Goal: Task Accomplishment & Management: Use online tool/utility

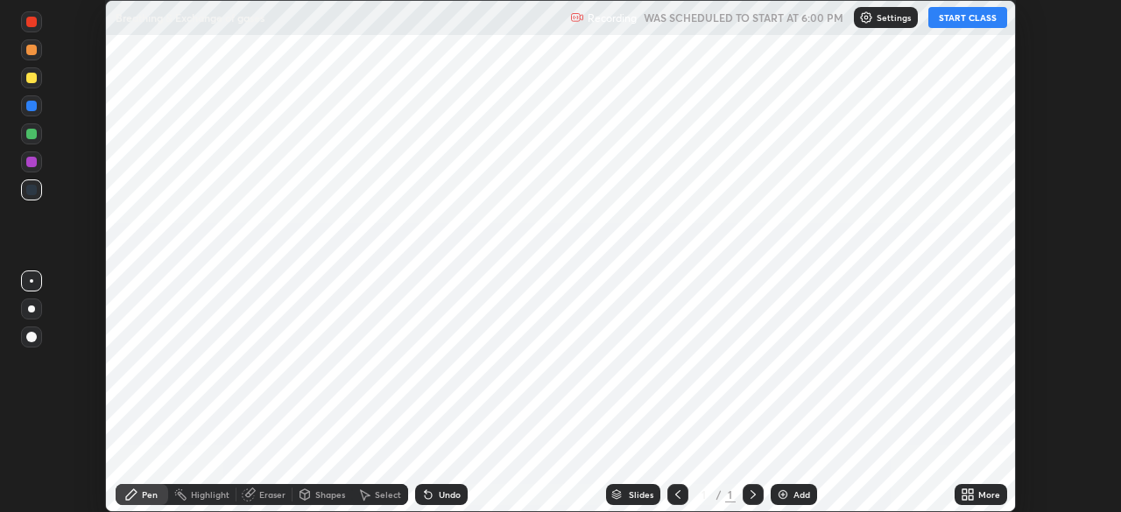
scroll to position [512, 1120]
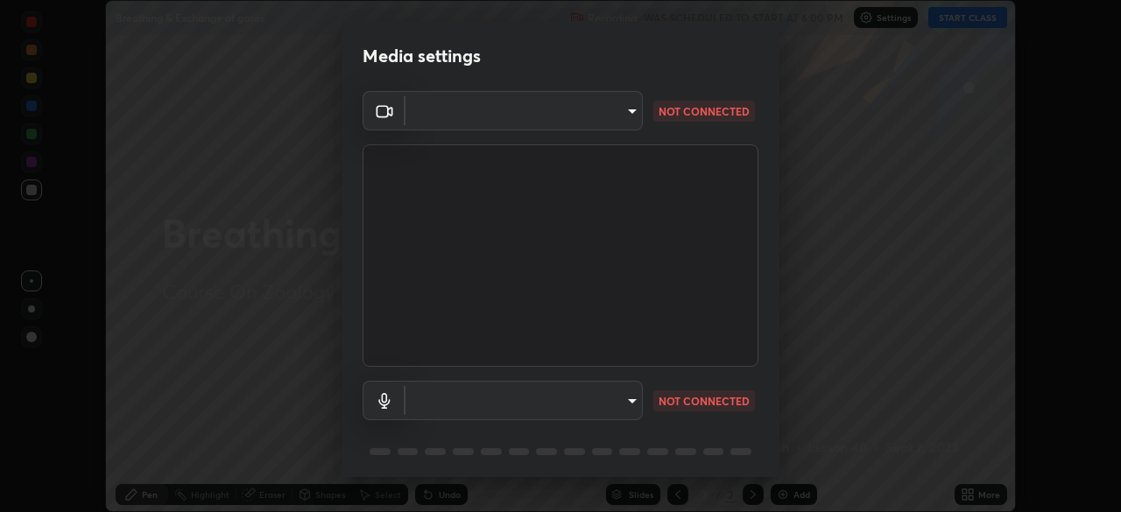
type input "9cdaf2f5b4ebc457084c3d2a91e6865996f4633c2dd879e16a2147302b78376d"
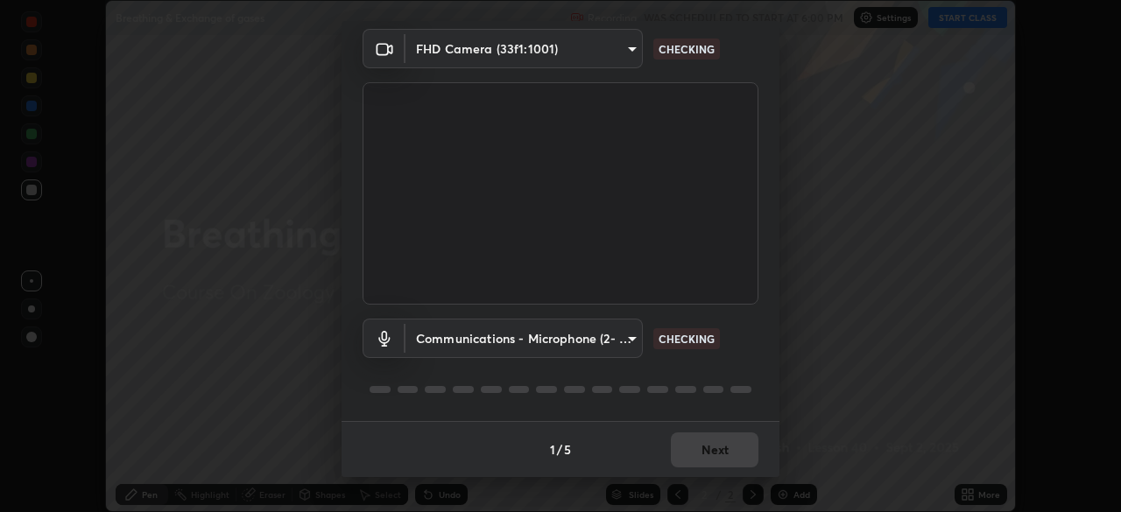
click at [729, 448] on div "1 / 5 Next" at bounding box center [561, 449] width 438 height 56
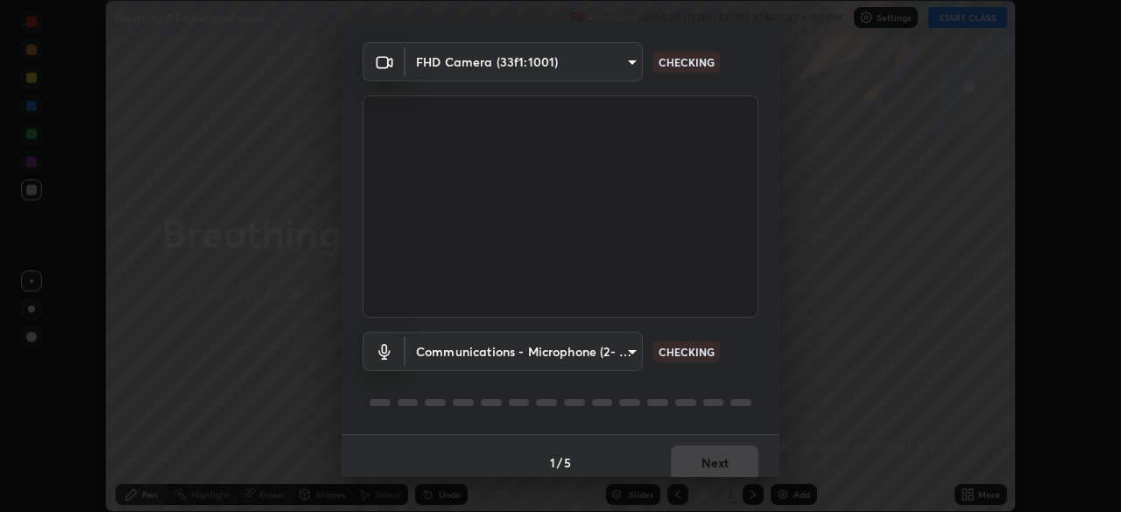
scroll to position [49, 0]
click at [636, 351] on body "Erase all Breathing & Exchange of gases Recording WAS SCHEDULED TO START AT 6:0…" at bounding box center [560, 256] width 1121 height 512
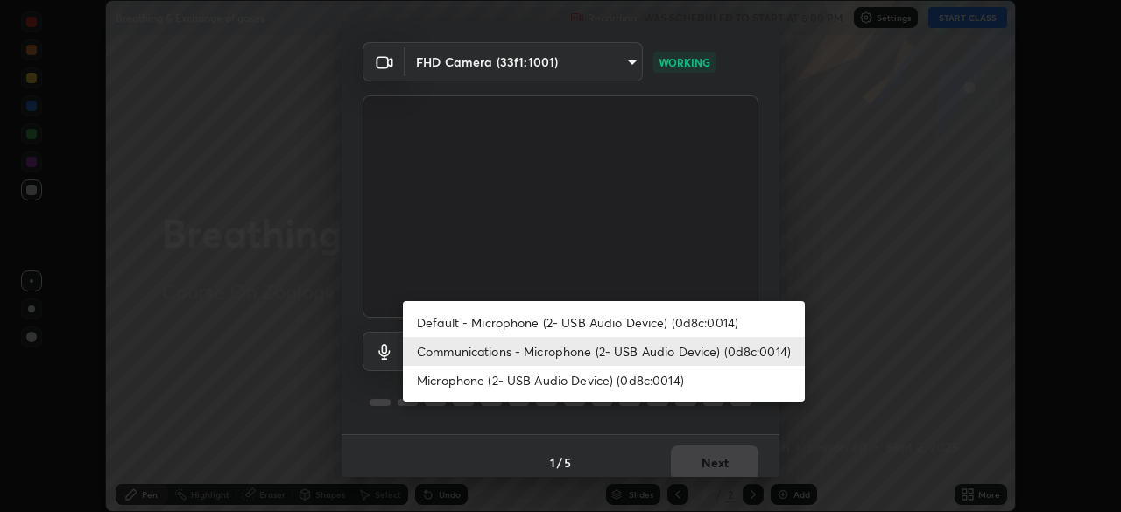
click at [625, 320] on li "Default - Microphone (2- USB Audio Device) (0d8c:0014)" at bounding box center [604, 322] width 402 height 29
type input "default"
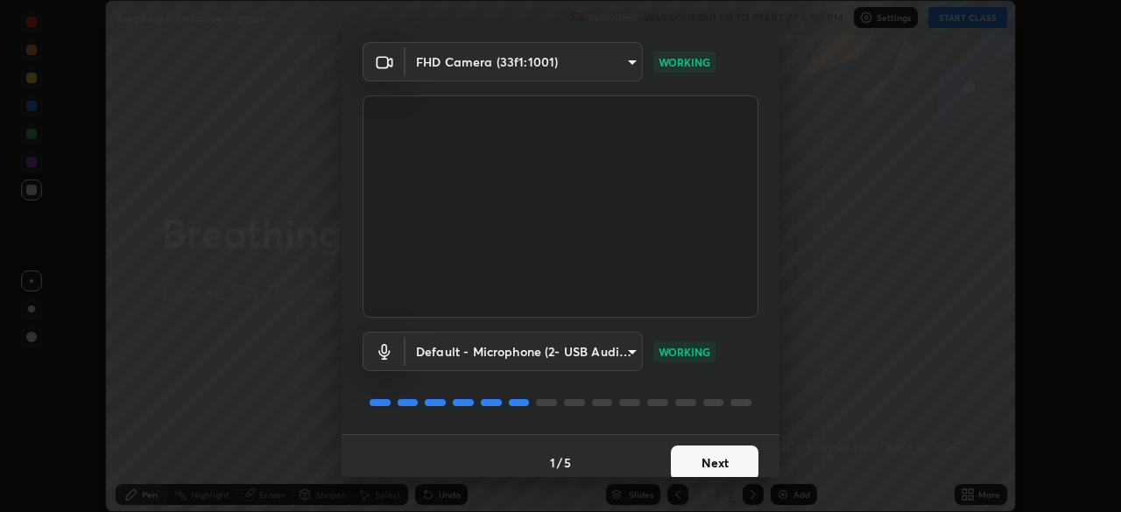
click at [718, 460] on button "Next" at bounding box center [715, 463] width 88 height 35
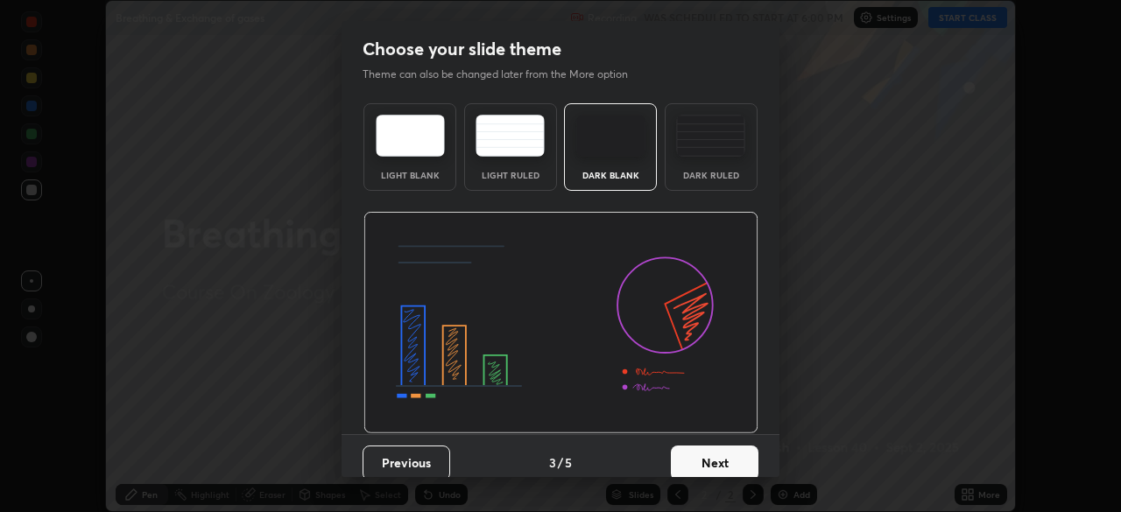
click at [720, 458] on button "Next" at bounding box center [715, 463] width 88 height 35
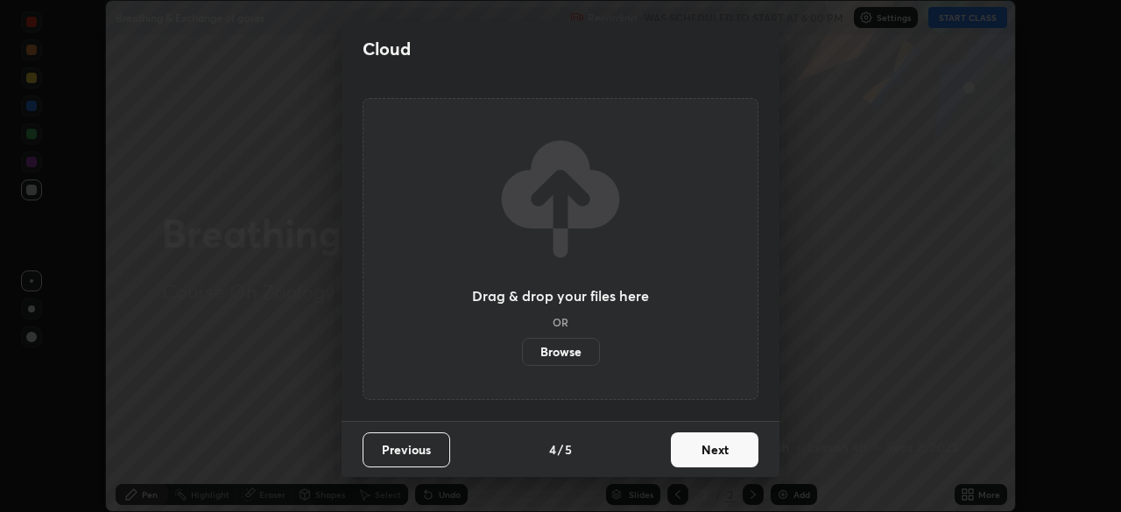
click at [721, 458] on button "Next" at bounding box center [715, 450] width 88 height 35
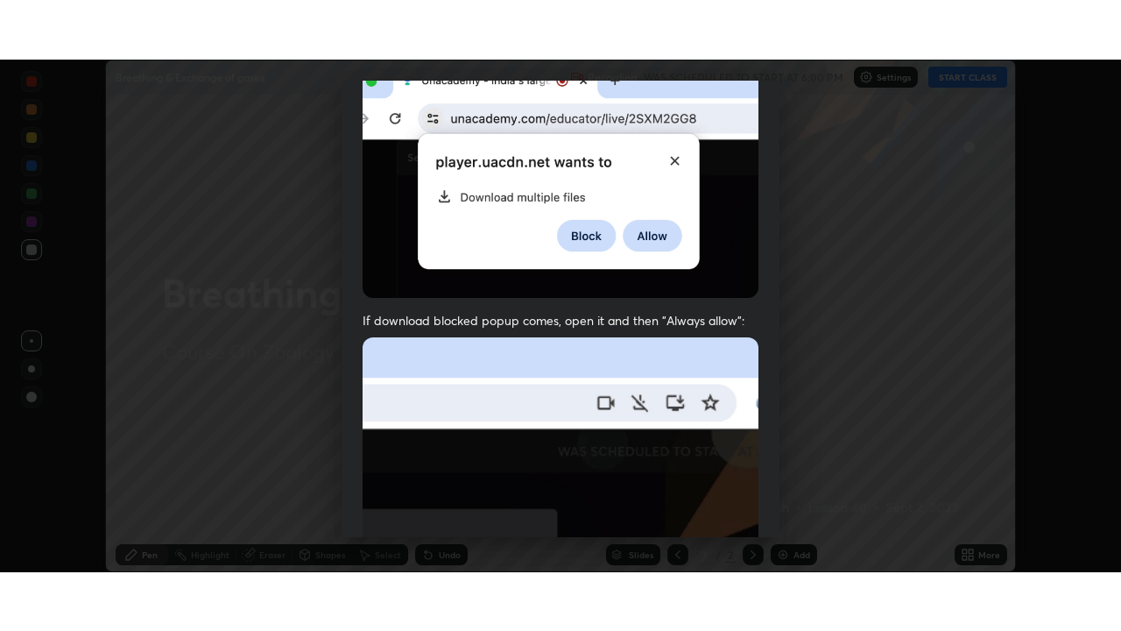
scroll to position [420, 0]
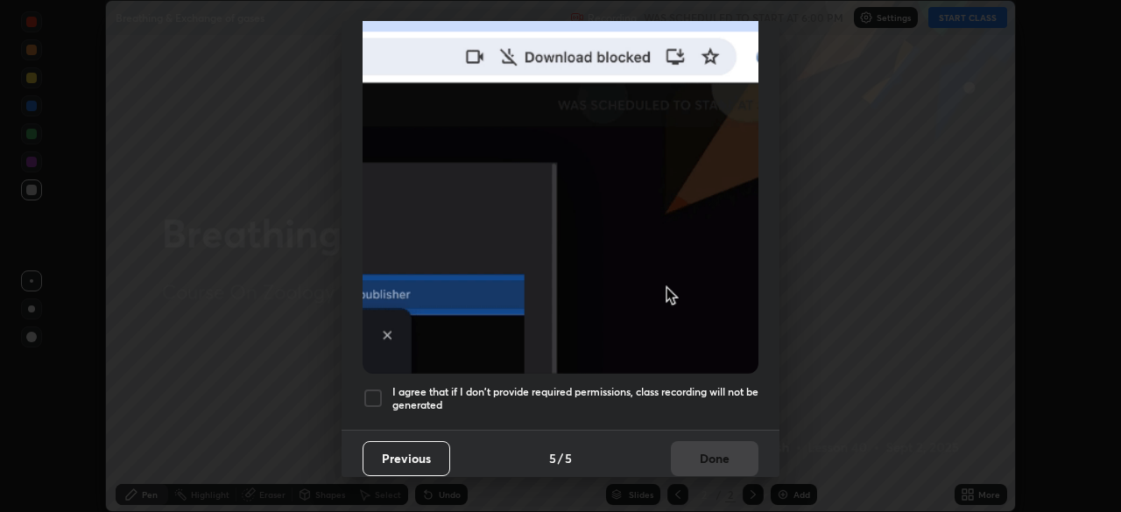
click at [713, 403] on h5 "I agree that if I don't provide required permissions, class recording will not …" at bounding box center [575, 398] width 366 height 27
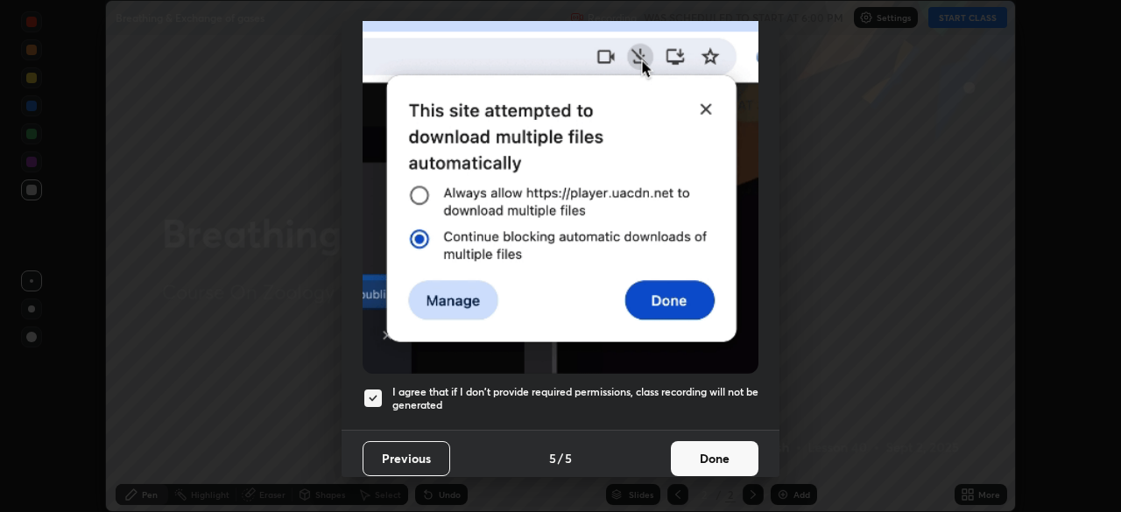
click at [710, 443] on button "Done" at bounding box center [715, 458] width 88 height 35
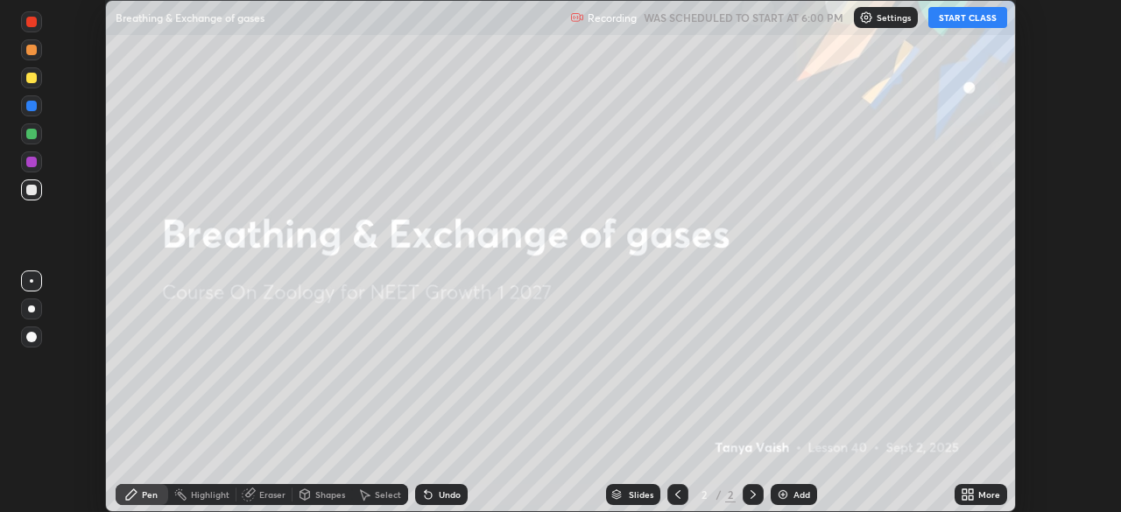
click at [968, 21] on button "START CLASS" at bounding box center [967, 17] width 79 height 21
click at [982, 490] on div "More" at bounding box center [989, 494] width 22 height 9
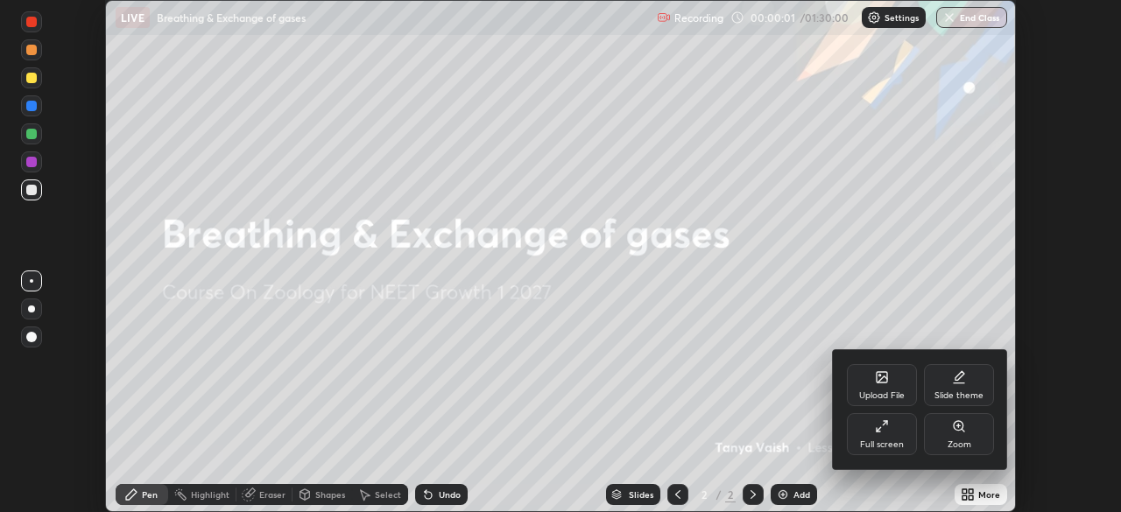
click at [889, 434] on div "Full screen" at bounding box center [882, 434] width 70 height 42
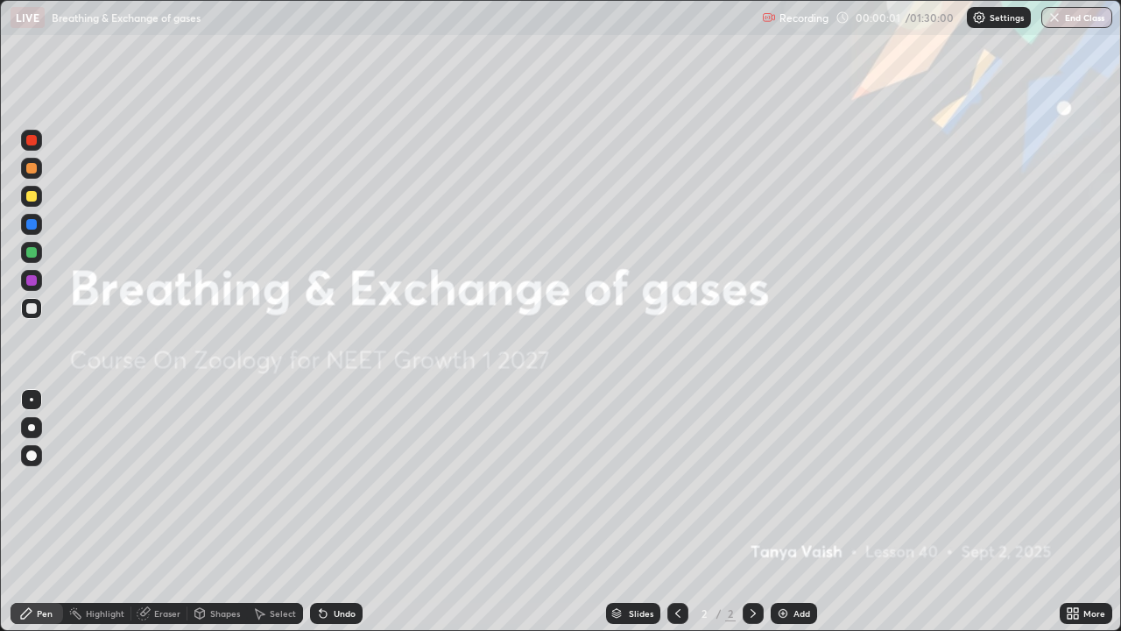
scroll to position [631, 1121]
click at [799, 511] on div "Add" at bounding box center [794, 613] width 46 height 21
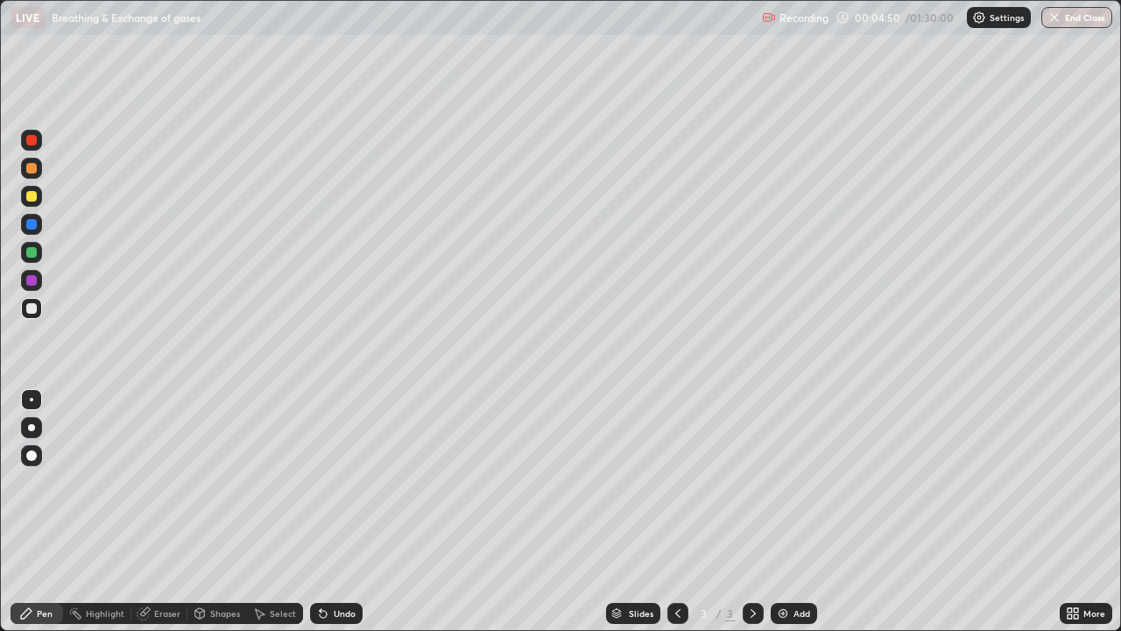
click at [32, 196] on div at bounding box center [31, 196] width 11 height 11
click at [32, 252] on div at bounding box center [31, 252] width 11 height 11
click at [35, 309] on div at bounding box center [31, 308] width 11 height 11
click at [32, 257] on div at bounding box center [31, 252] width 11 height 11
click at [36, 226] on div at bounding box center [31, 224] width 11 height 11
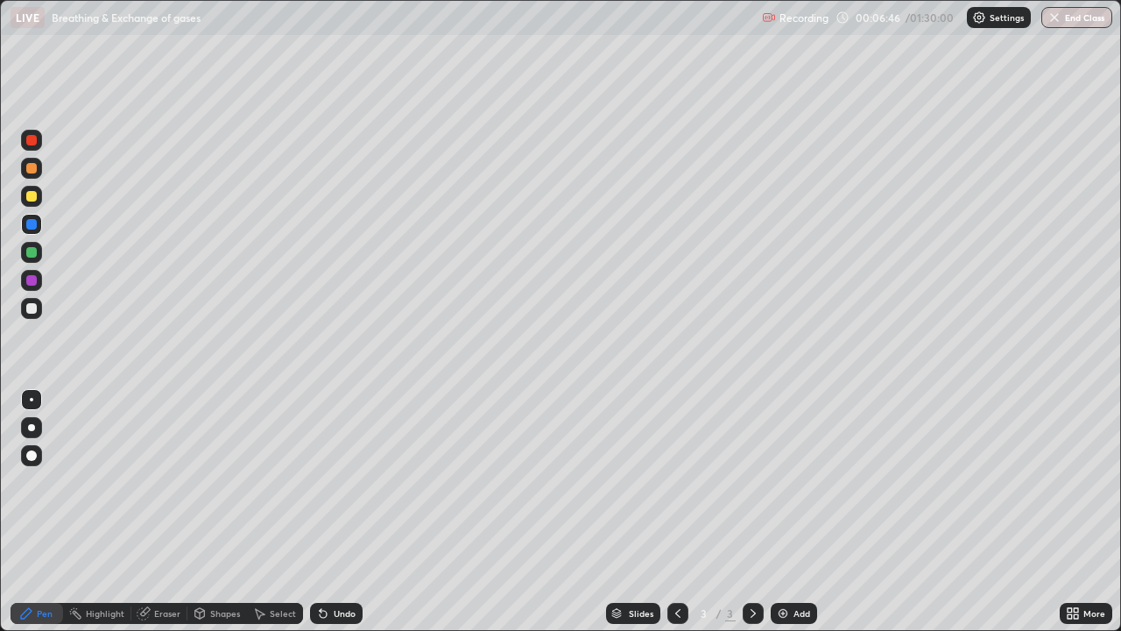
click at [159, 511] on div "Eraser" at bounding box center [167, 613] width 26 height 9
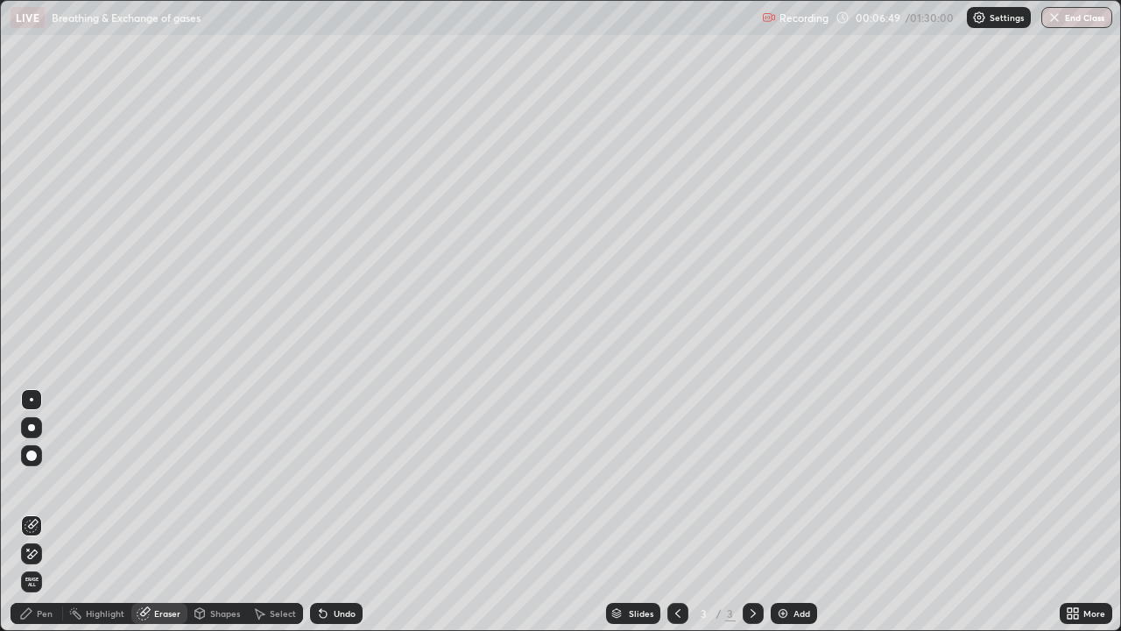
click at [41, 511] on div "Pen" at bounding box center [45, 613] width 16 height 9
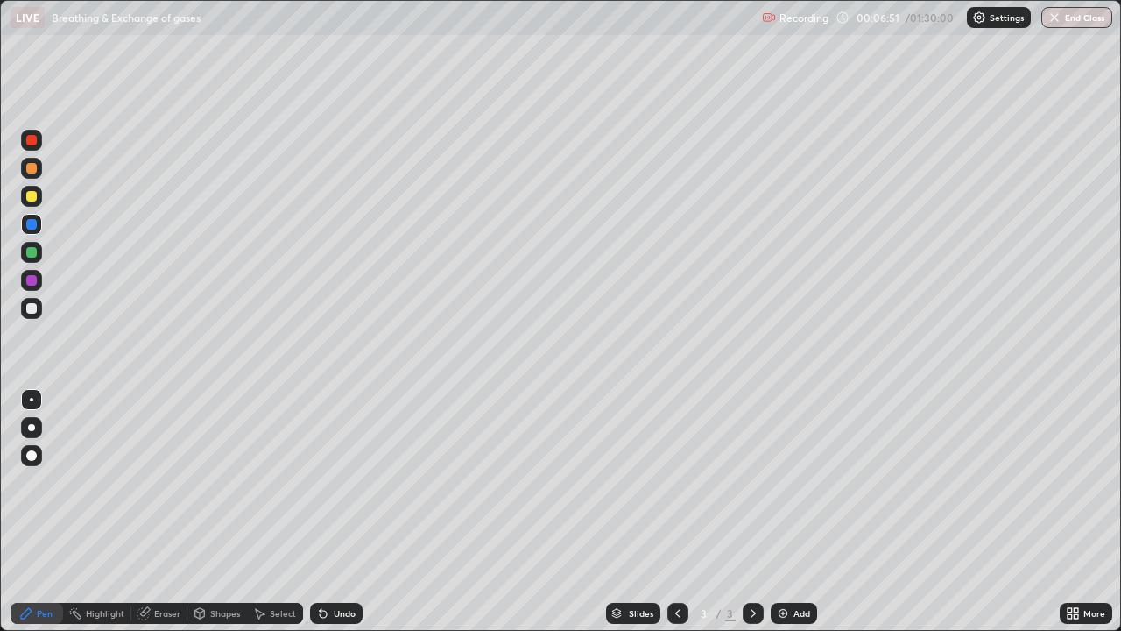
click at [34, 201] on div at bounding box center [31, 196] width 11 height 11
click at [799, 511] on div "Add" at bounding box center [801, 613] width 17 height 9
click at [32, 304] on div at bounding box center [31, 308] width 11 height 11
click at [30, 168] on div at bounding box center [31, 168] width 11 height 11
click at [32, 427] on div at bounding box center [31, 427] width 7 height 7
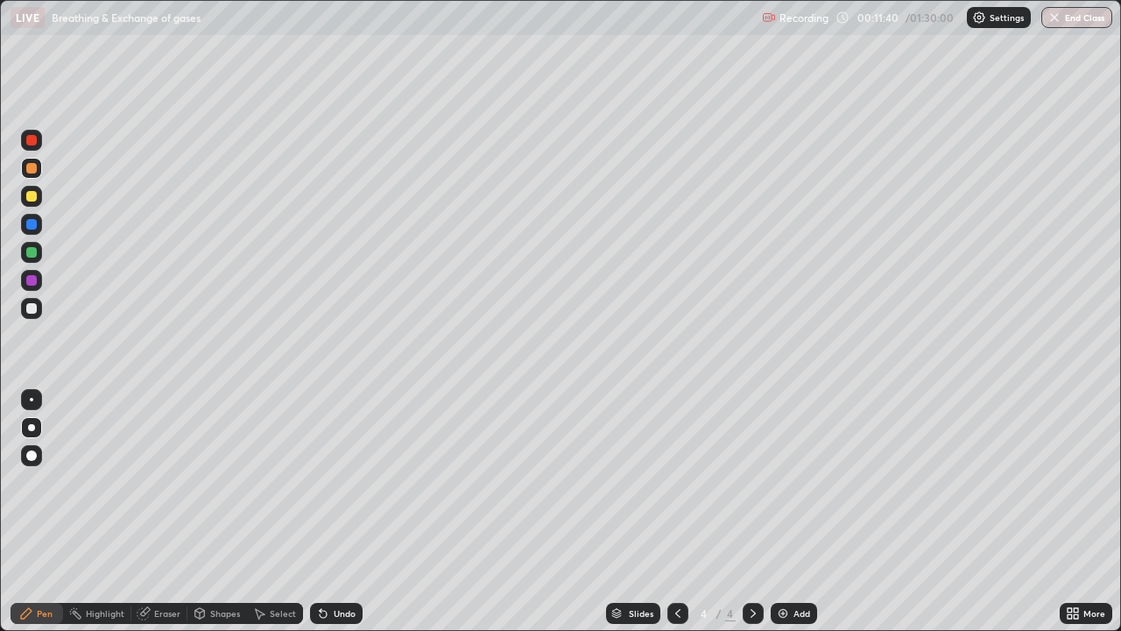
click at [334, 511] on div "Undo" at bounding box center [345, 613] width 22 height 9
click at [34, 228] on div at bounding box center [31, 224] width 11 height 11
click at [35, 199] on div at bounding box center [31, 196] width 11 height 11
click at [32, 227] on div at bounding box center [31, 224] width 11 height 11
click at [336, 511] on div "Undo" at bounding box center [336, 613] width 53 height 21
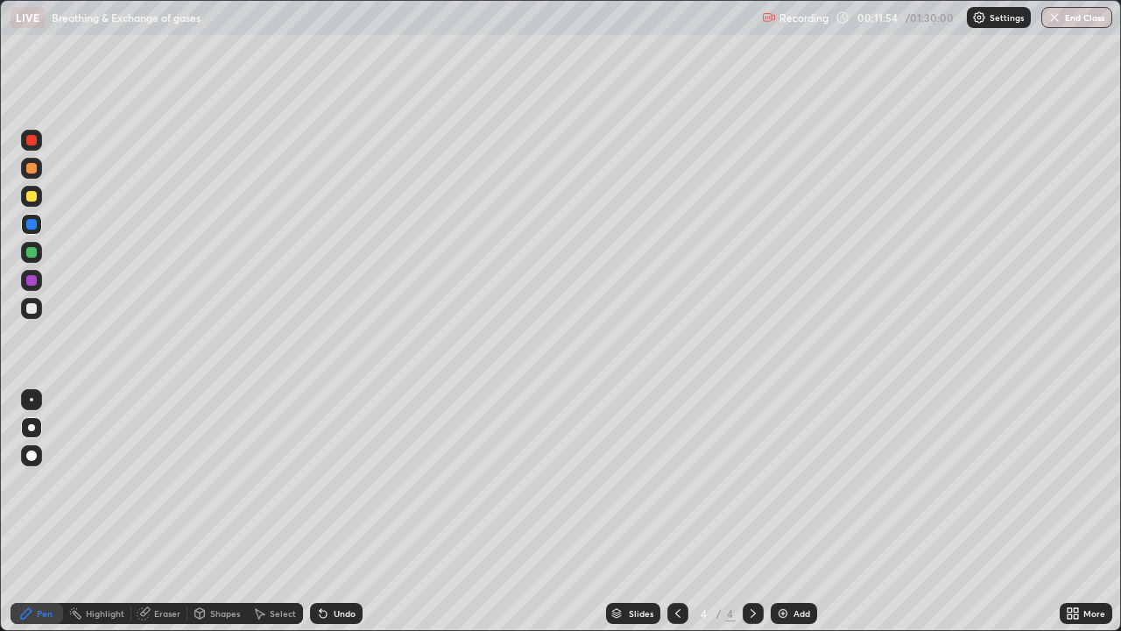
click at [337, 511] on div "Undo" at bounding box center [345, 613] width 22 height 9
click at [40, 254] on div at bounding box center [31, 252] width 21 height 21
click at [32, 222] on div at bounding box center [31, 224] width 11 height 11
click at [35, 282] on div at bounding box center [31, 280] width 11 height 11
click at [343, 511] on div "Undo" at bounding box center [336, 613] width 53 height 21
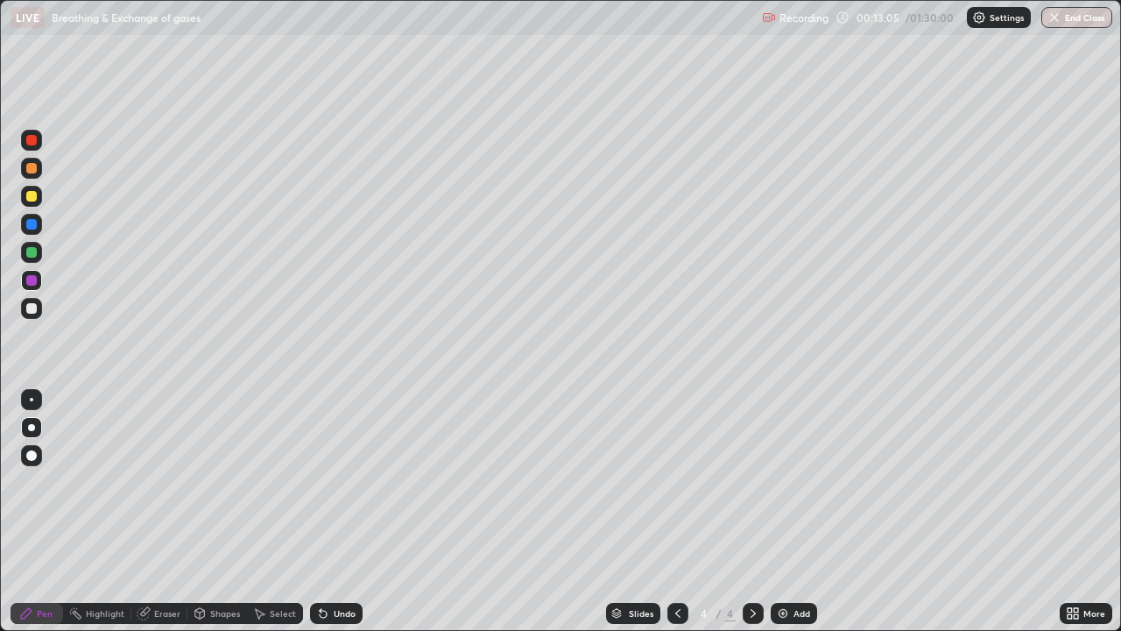
click at [343, 511] on div "Undo" at bounding box center [345, 613] width 22 height 9
click at [33, 310] on div at bounding box center [31, 308] width 11 height 11
click at [351, 511] on div "Undo" at bounding box center [336, 613] width 53 height 21
click at [354, 511] on div "Undo" at bounding box center [336, 613] width 53 height 21
click at [350, 511] on div "Undo" at bounding box center [345, 613] width 22 height 9
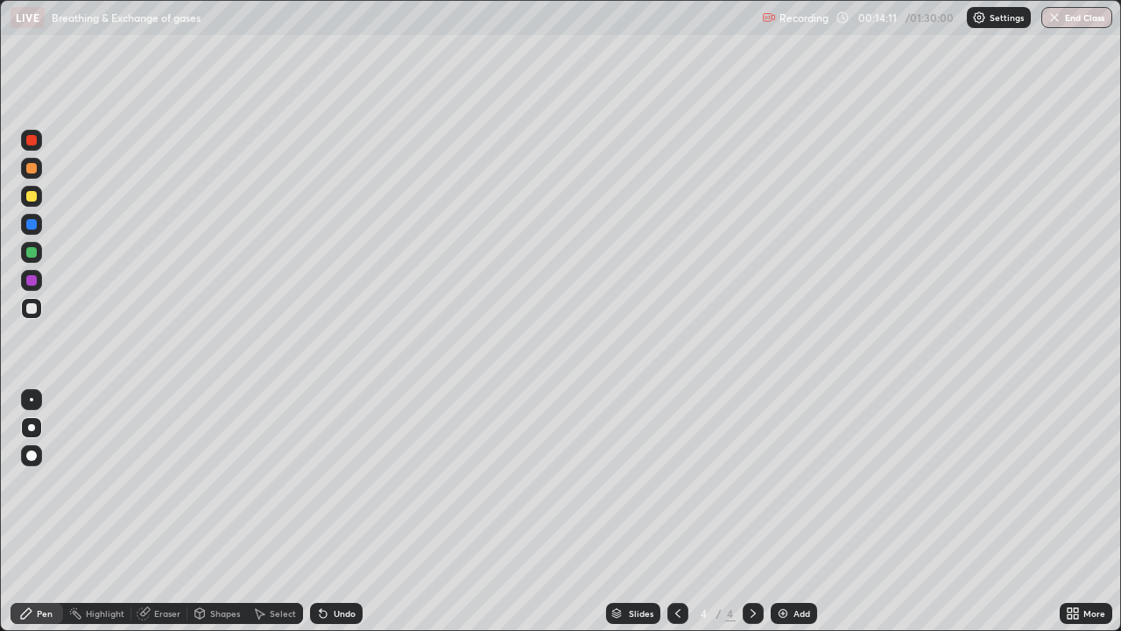
click at [350, 511] on div "Undo" at bounding box center [345, 613] width 22 height 9
click at [353, 511] on div "Undo" at bounding box center [345, 613] width 22 height 9
click at [797, 511] on div "Add" at bounding box center [801, 613] width 17 height 9
click at [34, 252] on div at bounding box center [31, 252] width 11 height 11
click at [33, 196] on div at bounding box center [31, 196] width 11 height 11
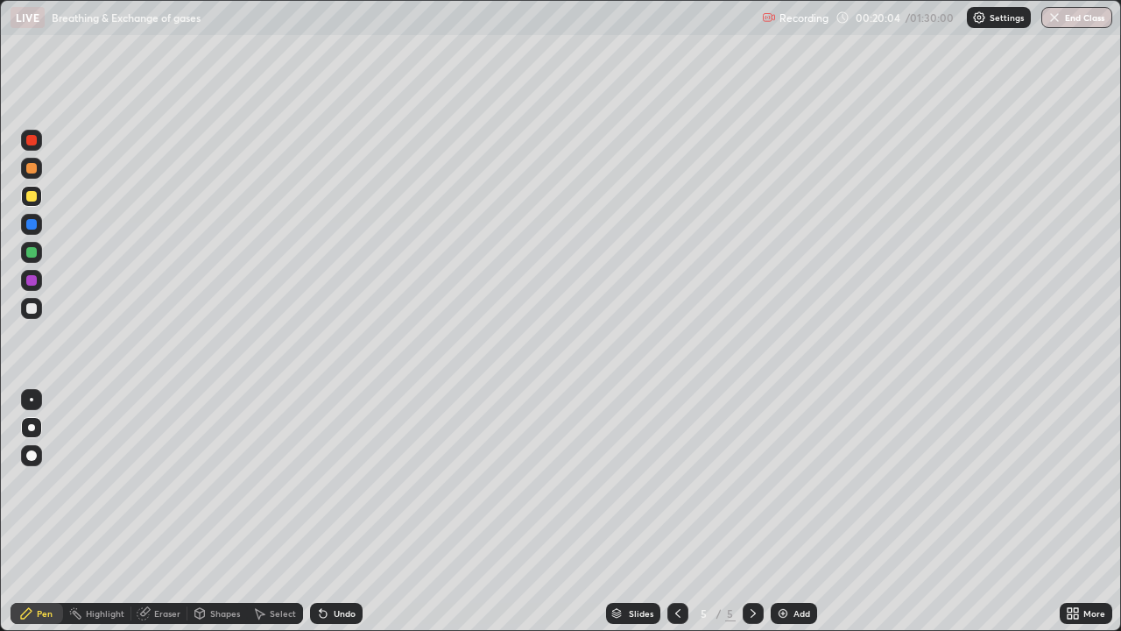
click at [30, 173] on div at bounding box center [31, 168] width 11 height 11
click at [33, 222] on div at bounding box center [31, 224] width 11 height 11
click at [36, 171] on div at bounding box center [31, 168] width 11 height 11
click at [32, 222] on div at bounding box center [31, 224] width 11 height 11
click at [35, 191] on div at bounding box center [31, 196] width 21 height 21
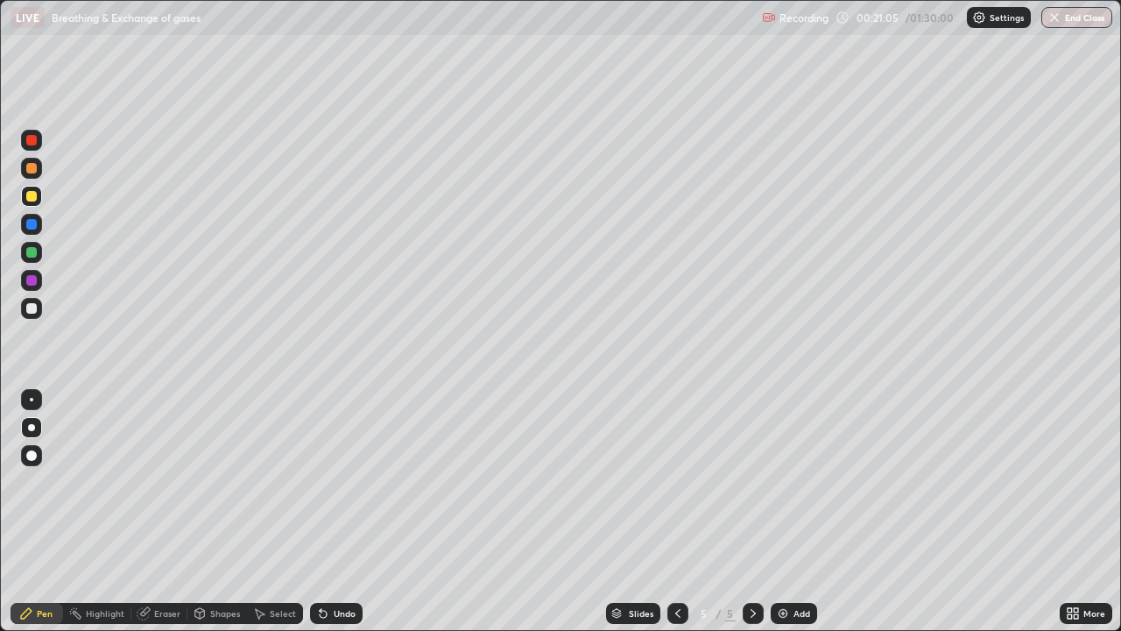
click at [338, 511] on div "Undo" at bounding box center [336, 613] width 53 height 21
click at [38, 309] on div at bounding box center [31, 308] width 21 height 21
click at [330, 511] on div "Undo" at bounding box center [336, 613] width 53 height 21
click at [40, 173] on div at bounding box center [31, 168] width 21 height 21
click at [33, 226] on div at bounding box center [31, 224] width 11 height 11
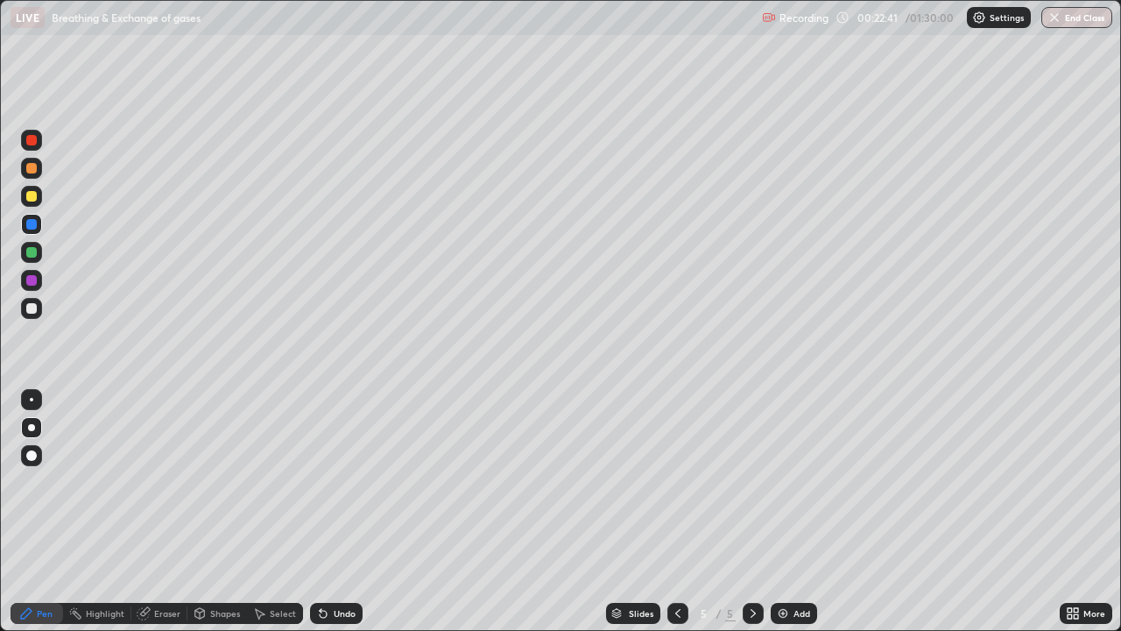
click at [354, 511] on div "Undo" at bounding box center [336, 613] width 53 height 21
click at [357, 511] on div "Undo" at bounding box center [336, 613] width 53 height 21
click at [356, 511] on div "Undo" at bounding box center [336, 613] width 53 height 21
click at [358, 511] on div "Undo" at bounding box center [336, 613] width 53 height 21
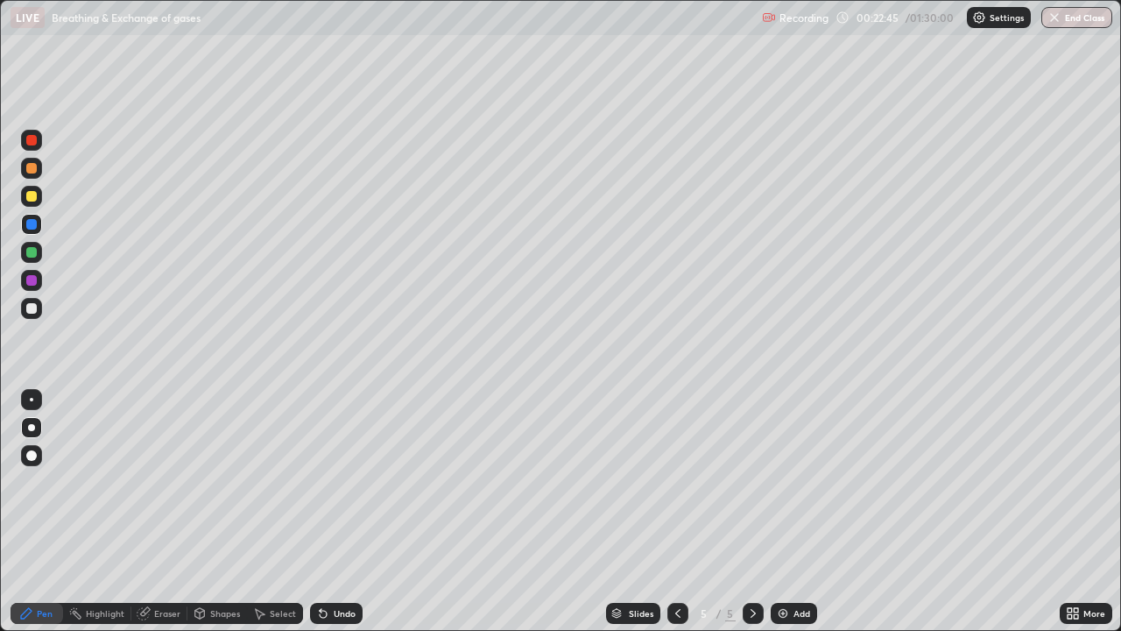
click at [349, 511] on div "Undo" at bounding box center [336, 613] width 53 height 21
click at [676, 511] on icon at bounding box center [678, 613] width 14 height 14
click at [753, 511] on icon at bounding box center [753, 613] width 14 height 14
click at [793, 511] on div "Add" at bounding box center [801, 613] width 17 height 9
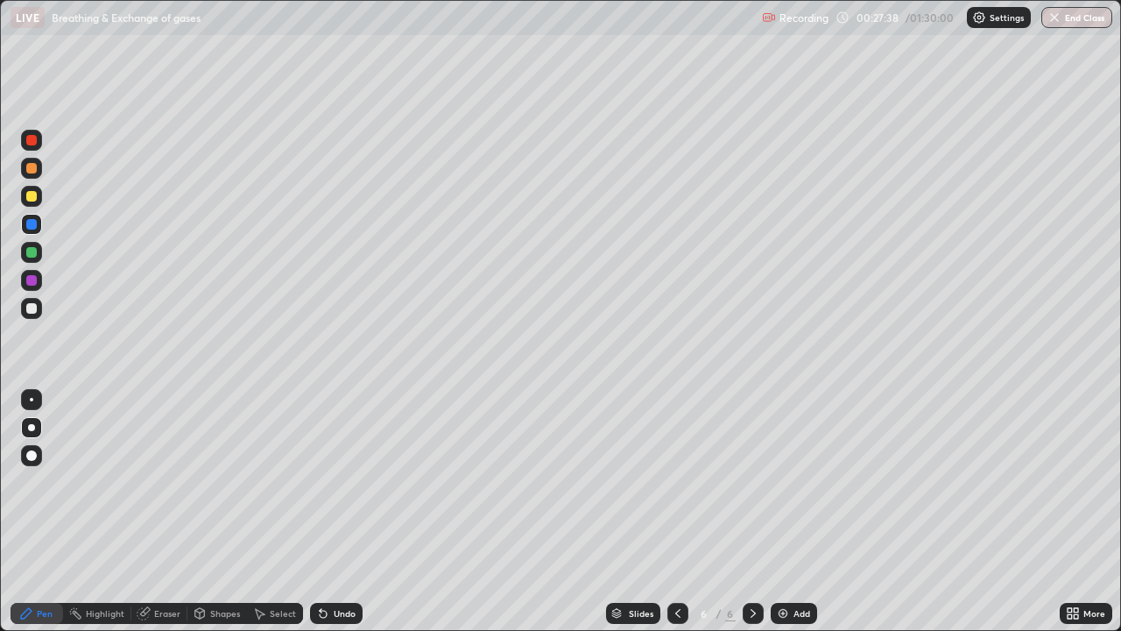
click at [35, 200] on div at bounding box center [31, 196] width 11 height 11
click at [36, 305] on div at bounding box center [31, 308] width 11 height 11
click at [33, 259] on div at bounding box center [31, 252] width 21 height 21
click at [32, 224] on div at bounding box center [31, 224] width 11 height 11
click at [343, 511] on div "Undo" at bounding box center [345, 613] width 22 height 9
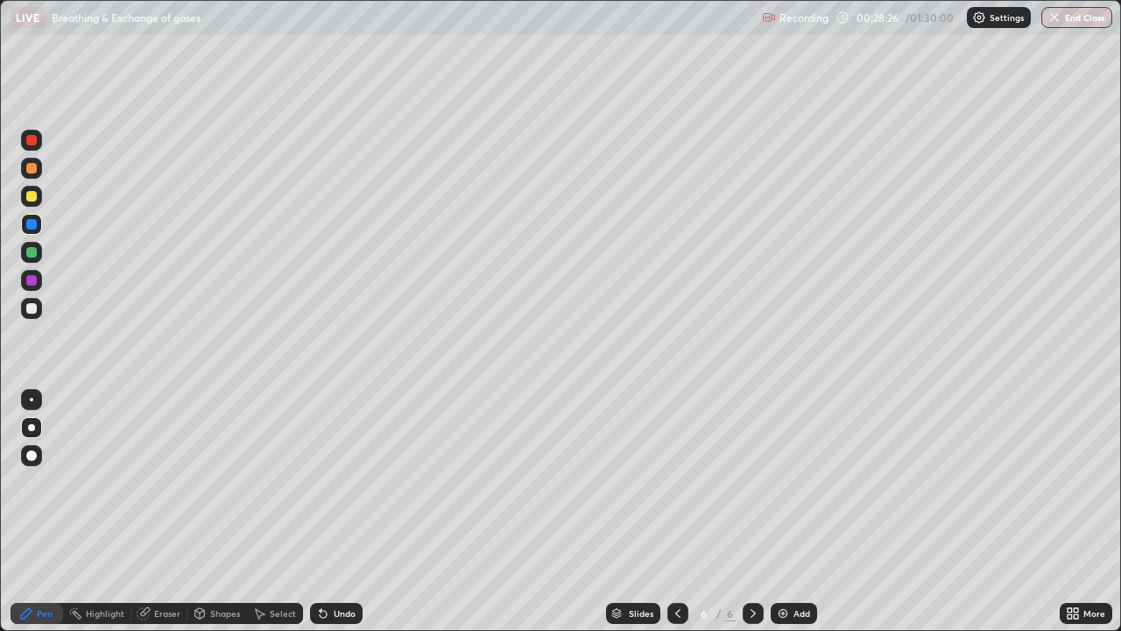
click at [339, 511] on div "Undo" at bounding box center [345, 613] width 22 height 9
click at [340, 511] on div "Undo" at bounding box center [345, 613] width 22 height 9
click at [342, 511] on div "Undo" at bounding box center [345, 613] width 22 height 9
click at [34, 196] on div at bounding box center [31, 196] width 11 height 11
click at [36, 313] on div at bounding box center [31, 308] width 21 height 21
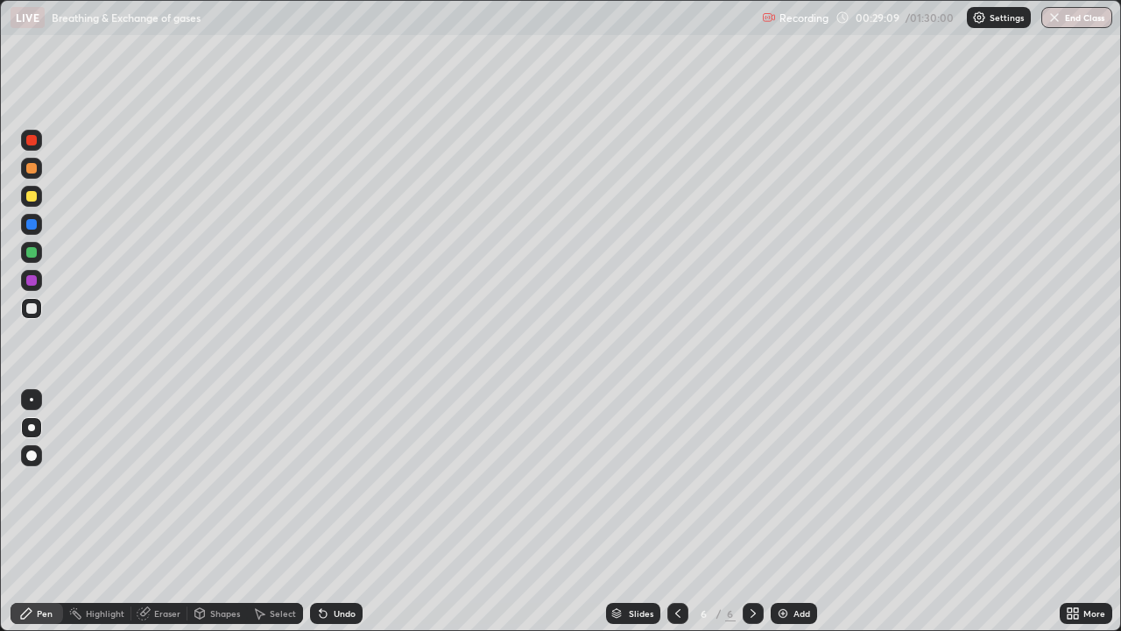
click at [35, 227] on div at bounding box center [31, 224] width 11 height 11
click at [34, 194] on div at bounding box center [31, 196] width 11 height 11
click at [32, 311] on div at bounding box center [31, 308] width 11 height 11
click at [32, 253] on div at bounding box center [31, 252] width 11 height 11
click at [352, 511] on div "Undo" at bounding box center [345, 613] width 22 height 9
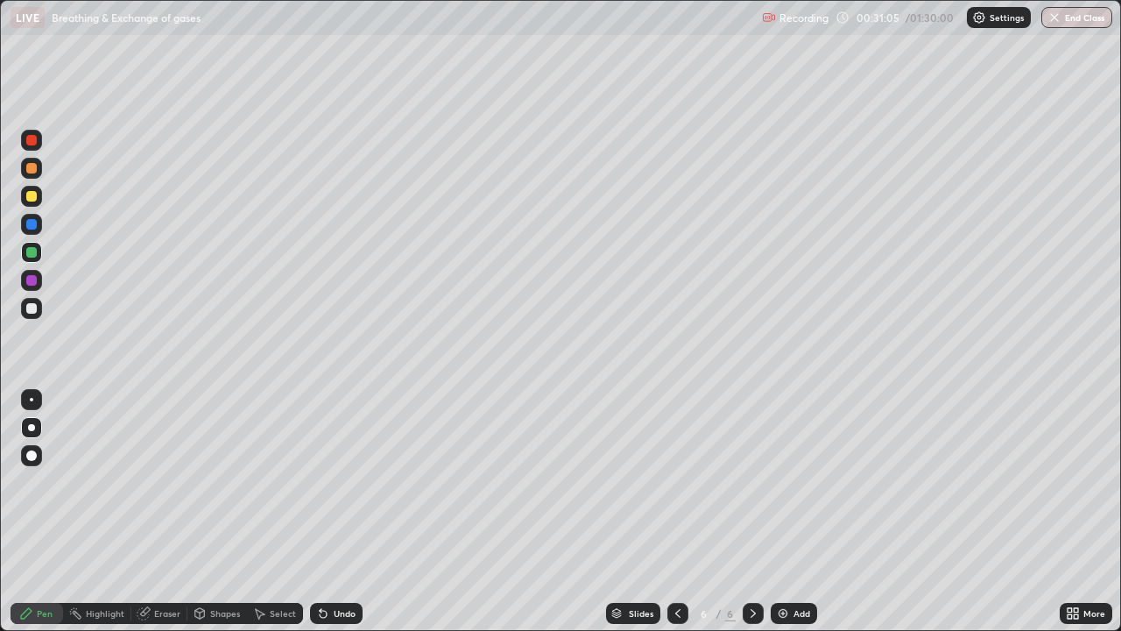
click at [351, 511] on div "Undo" at bounding box center [345, 613] width 22 height 9
click at [39, 310] on div at bounding box center [31, 308] width 21 height 21
click at [32, 225] on div at bounding box center [31, 224] width 11 height 11
click at [31, 317] on div at bounding box center [31, 308] width 21 height 21
click at [31, 281] on div at bounding box center [31, 280] width 11 height 11
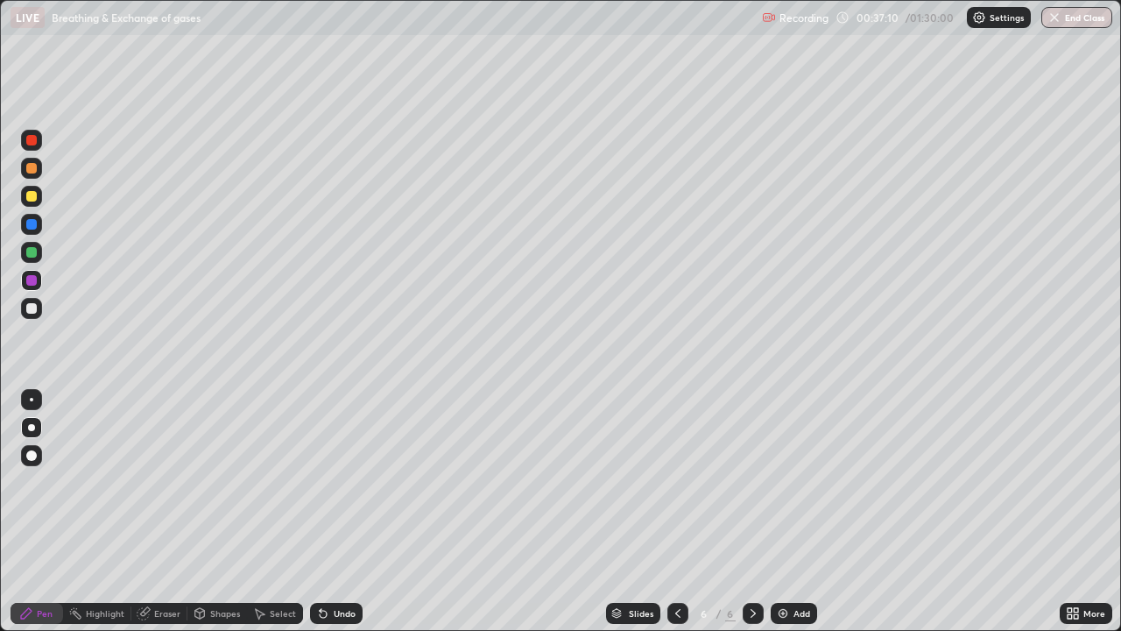
click at [800, 511] on div "Add" at bounding box center [801, 613] width 17 height 9
click at [38, 312] on div at bounding box center [31, 308] width 21 height 21
click at [36, 256] on div at bounding box center [31, 252] width 21 height 21
click at [335, 511] on div "Undo" at bounding box center [345, 613] width 22 height 9
click at [30, 281] on div at bounding box center [31, 280] width 11 height 11
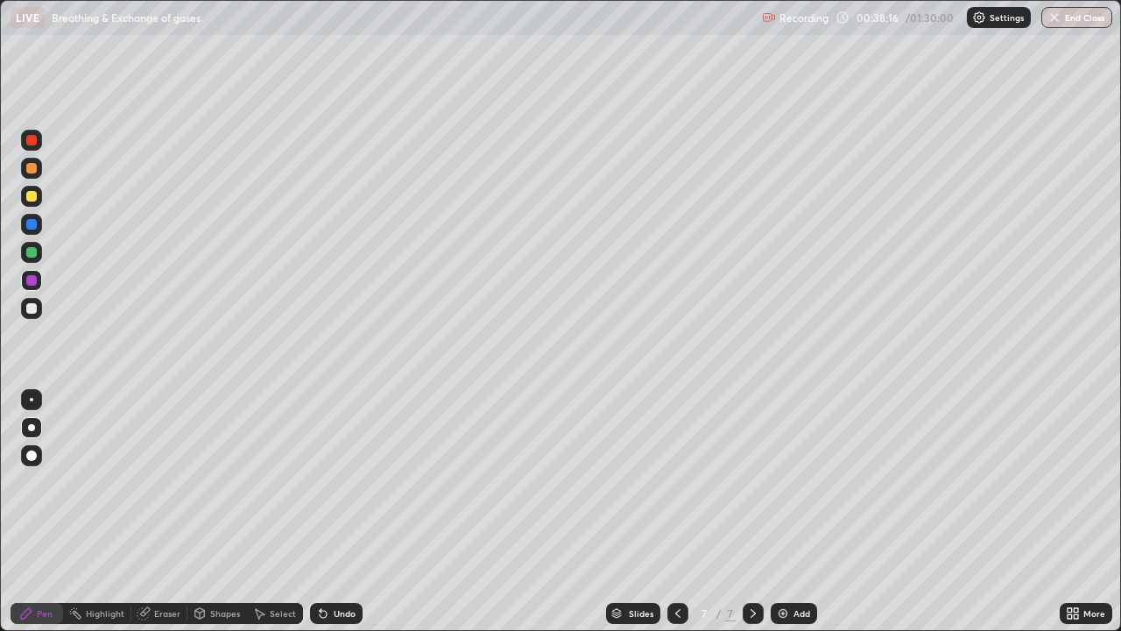
click at [39, 311] on div at bounding box center [31, 308] width 21 height 21
click at [341, 511] on div "Undo" at bounding box center [345, 613] width 22 height 9
click at [35, 253] on div at bounding box center [31, 252] width 11 height 11
click at [35, 201] on div at bounding box center [31, 196] width 21 height 21
click at [346, 511] on div "Undo" at bounding box center [345, 613] width 22 height 9
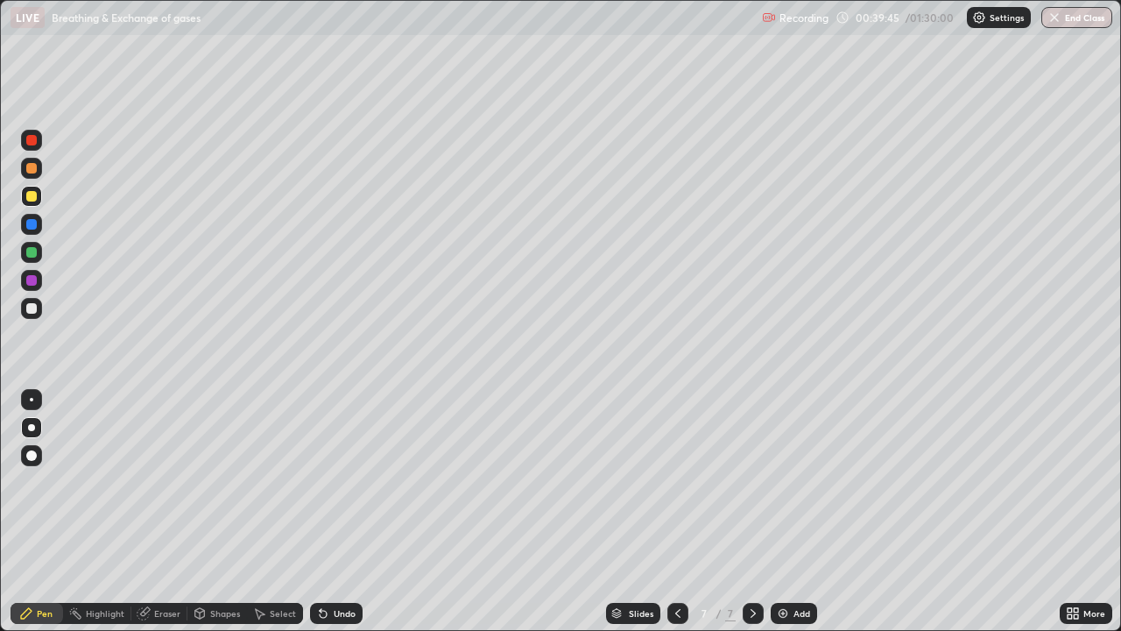
click at [343, 511] on div "Undo" at bounding box center [345, 613] width 22 height 9
click at [342, 511] on div "Undo" at bounding box center [345, 613] width 22 height 9
click at [335, 511] on div "Undo" at bounding box center [336, 613] width 53 height 21
click at [36, 307] on div at bounding box center [31, 308] width 11 height 11
click at [340, 511] on div "Undo" at bounding box center [345, 613] width 22 height 9
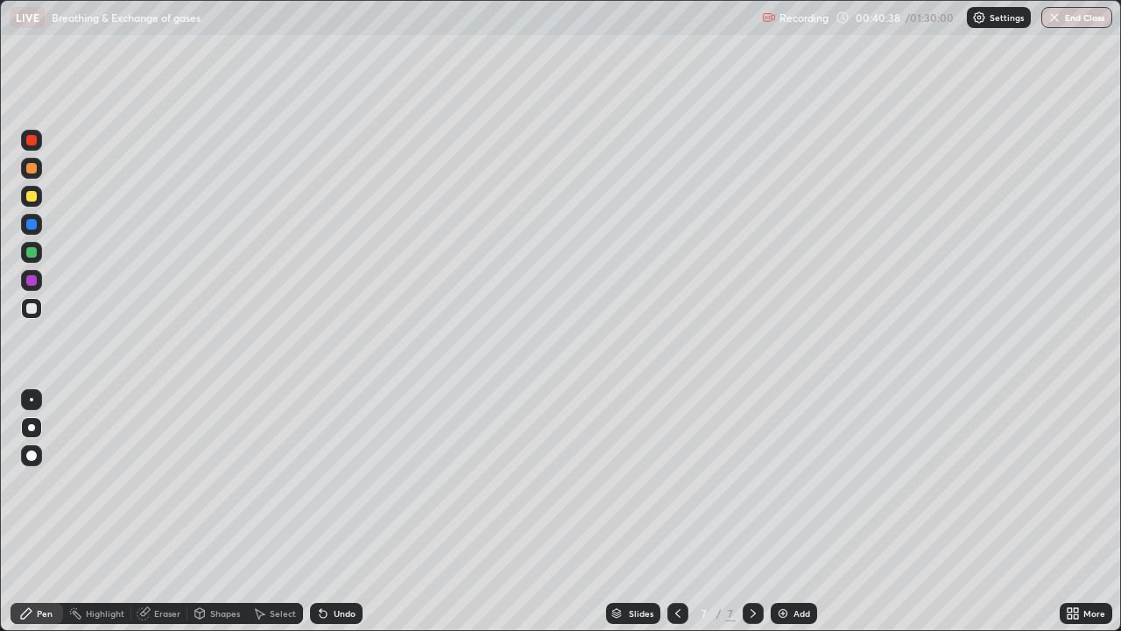
click at [35, 255] on div at bounding box center [31, 252] width 11 height 11
click at [328, 511] on div "Undo" at bounding box center [336, 613] width 53 height 21
click at [334, 511] on div "Undo" at bounding box center [345, 613] width 22 height 9
click at [806, 511] on div "Add" at bounding box center [801, 613] width 17 height 9
click at [35, 196] on div at bounding box center [31, 196] width 11 height 11
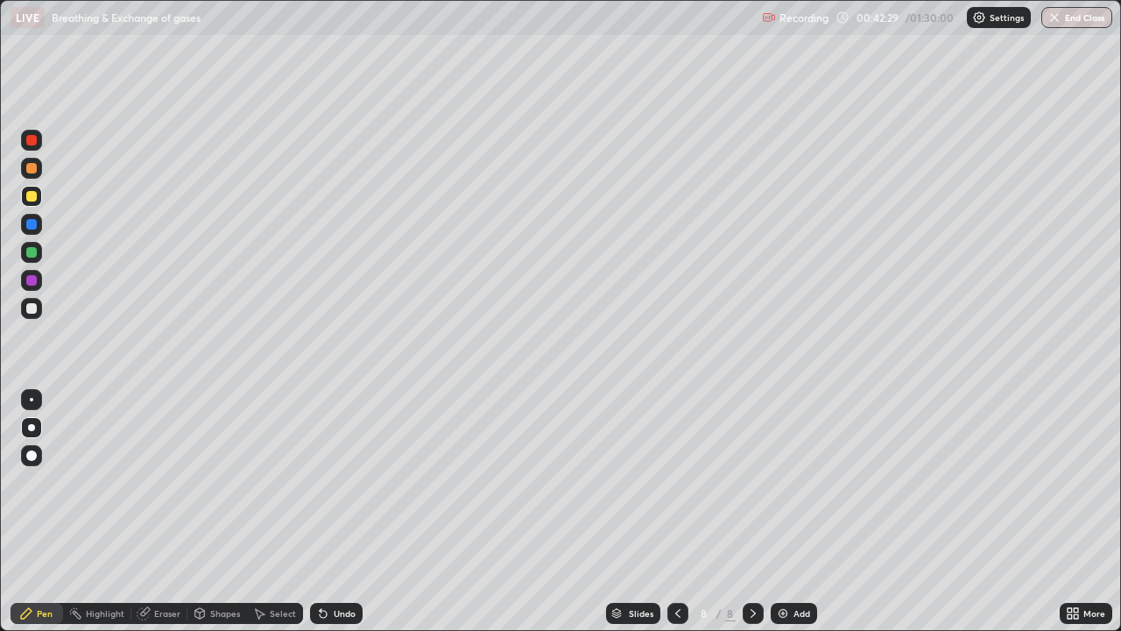
click at [34, 222] on div at bounding box center [31, 224] width 11 height 11
click at [32, 308] on div at bounding box center [31, 308] width 11 height 11
click at [38, 257] on div at bounding box center [31, 252] width 21 height 21
click at [348, 511] on div "Undo" at bounding box center [345, 613] width 22 height 9
click at [354, 511] on div "Undo" at bounding box center [336, 613] width 53 height 21
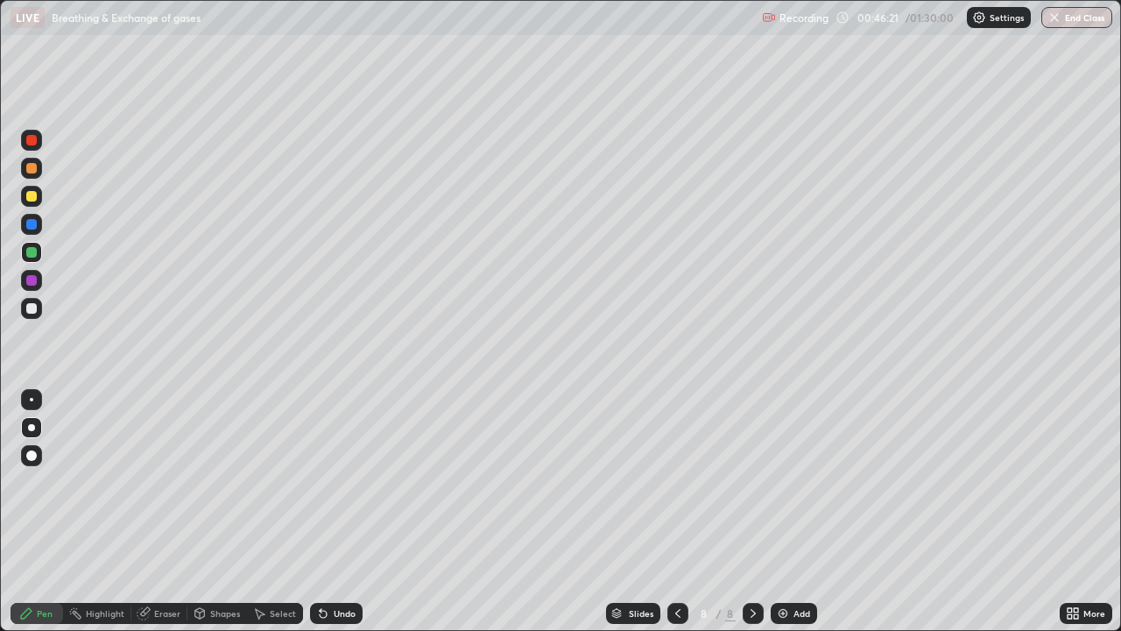
click at [36, 307] on div at bounding box center [31, 308] width 11 height 11
click at [359, 511] on div "Undo" at bounding box center [336, 613] width 53 height 21
click at [33, 255] on div at bounding box center [31, 252] width 11 height 11
click at [802, 511] on div "Add" at bounding box center [801, 613] width 17 height 9
click at [39, 198] on div at bounding box center [31, 196] width 21 height 21
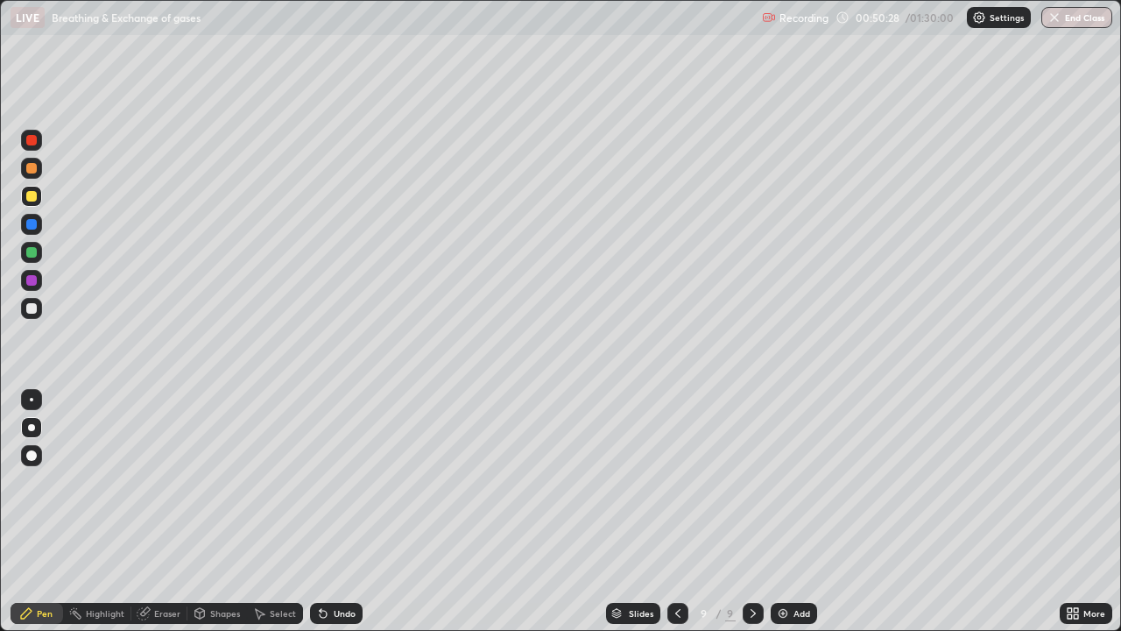
click at [32, 224] on div at bounding box center [31, 224] width 11 height 11
click at [39, 308] on div at bounding box center [31, 308] width 21 height 21
click at [32, 254] on div at bounding box center [31, 252] width 11 height 11
click at [29, 193] on div at bounding box center [31, 196] width 11 height 11
click at [33, 313] on div at bounding box center [31, 308] width 11 height 11
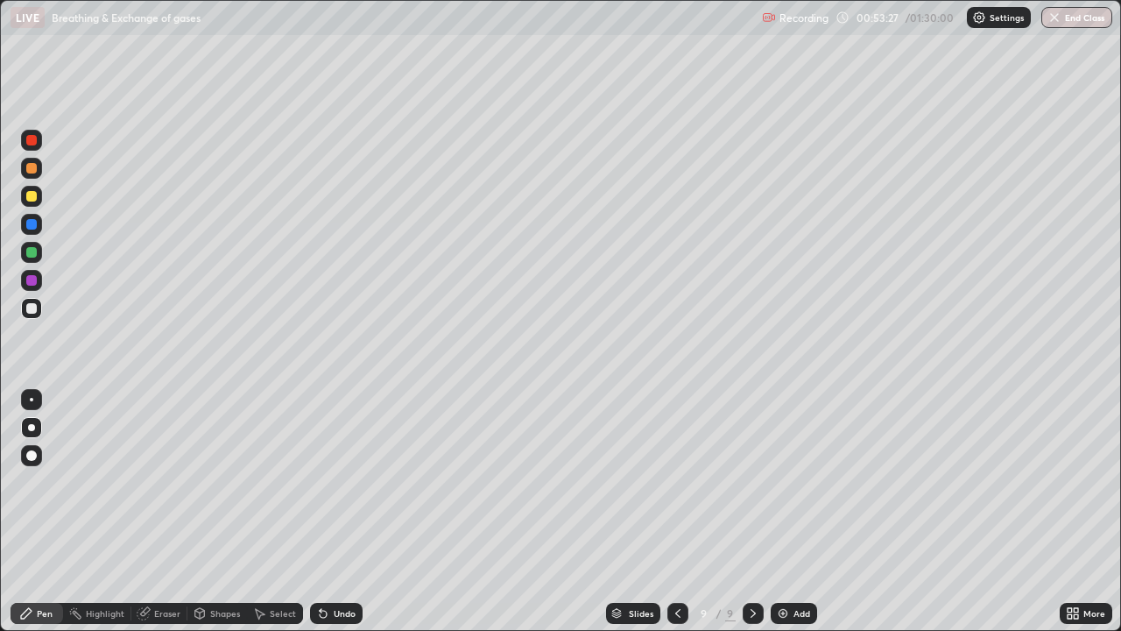
click at [349, 511] on div "Undo" at bounding box center [345, 613] width 22 height 9
click at [33, 253] on div at bounding box center [31, 252] width 11 height 11
click at [796, 511] on div "Add" at bounding box center [794, 613] width 46 height 21
click at [33, 194] on div at bounding box center [31, 196] width 11 height 11
click at [36, 308] on div at bounding box center [31, 308] width 11 height 11
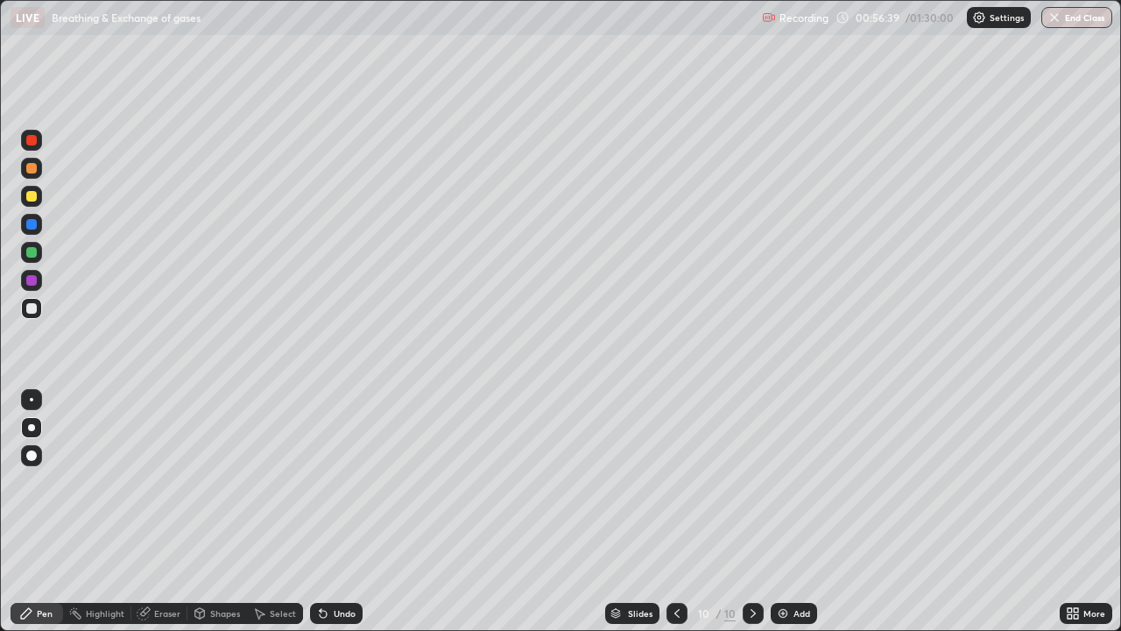
click at [38, 254] on div at bounding box center [31, 252] width 21 height 21
click at [32, 224] on div at bounding box center [31, 224] width 11 height 11
click at [41, 313] on div at bounding box center [31, 308] width 21 height 21
click at [348, 511] on div "Undo" at bounding box center [345, 613] width 22 height 9
click at [675, 511] on icon at bounding box center [677, 613] width 14 height 14
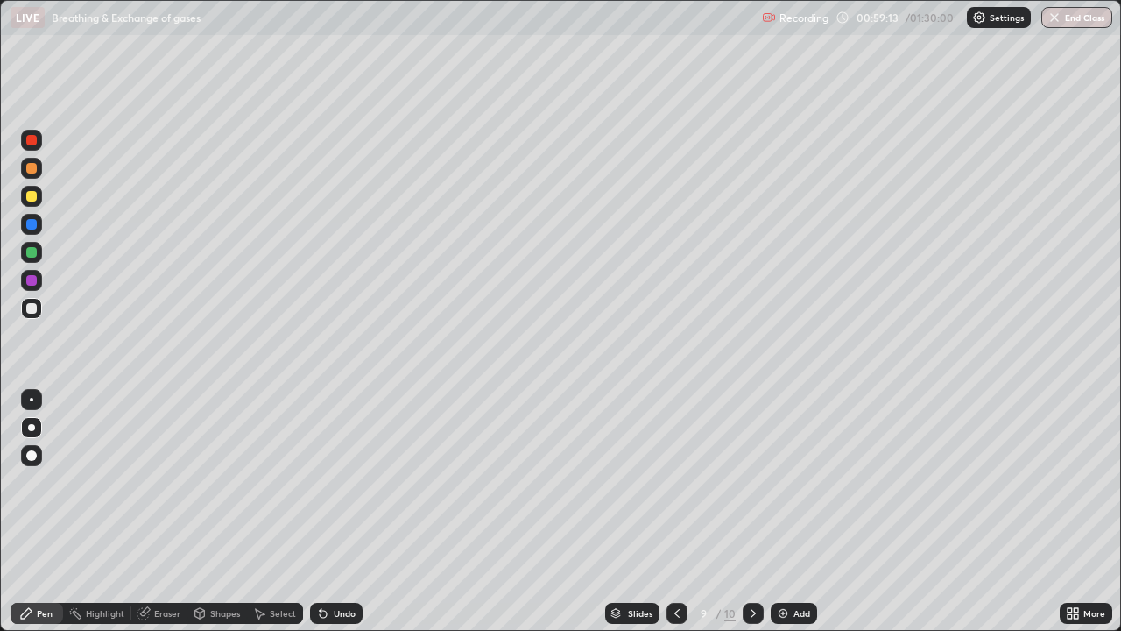
click at [675, 511] on icon at bounding box center [677, 613] width 14 height 14
click at [751, 511] on icon at bounding box center [753, 613] width 14 height 14
click at [749, 511] on icon at bounding box center [753, 613] width 14 height 14
click at [751, 511] on icon at bounding box center [753, 613] width 14 height 14
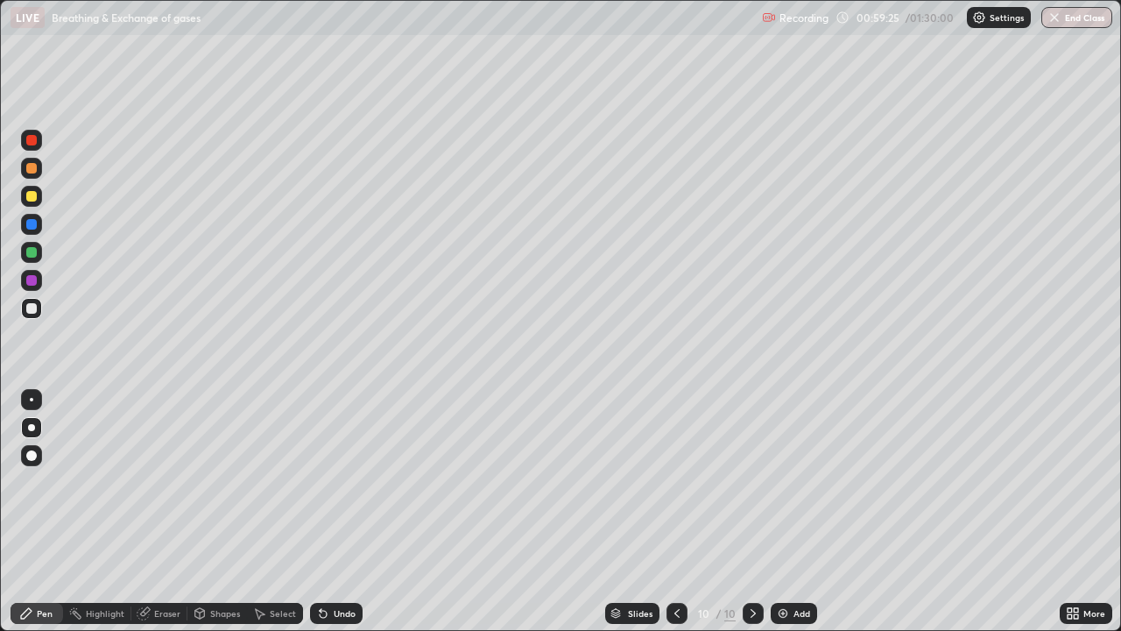
click at [38, 255] on div at bounding box center [31, 252] width 21 height 21
click at [341, 511] on div "Undo" at bounding box center [336, 613] width 53 height 21
click at [41, 318] on div at bounding box center [31, 308] width 21 height 28
click at [794, 511] on div "Add" at bounding box center [801, 613] width 17 height 9
click at [35, 223] on div at bounding box center [31, 224] width 11 height 11
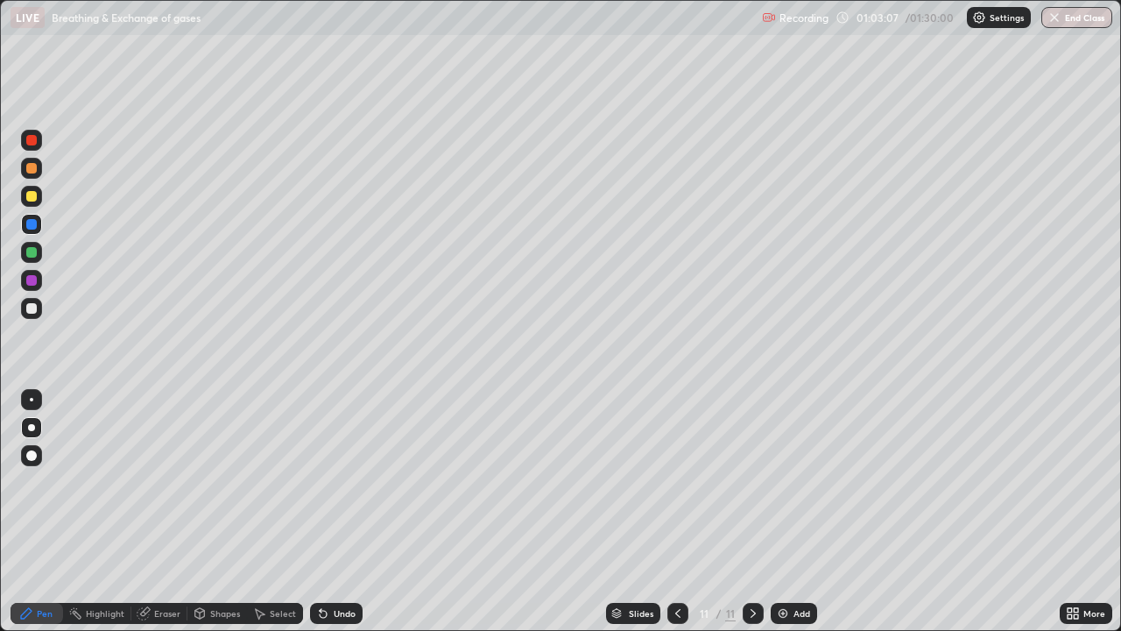
click at [34, 253] on div at bounding box center [31, 252] width 11 height 11
click at [35, 307] on div at bounding box center [31, 308] width 11 height 11
click at [32, 227] on div at bounding box center [31, 224] width 11 height 11
click at [350, 511] on div "Undo" at bounding box center [345, 613] width 22 height 9
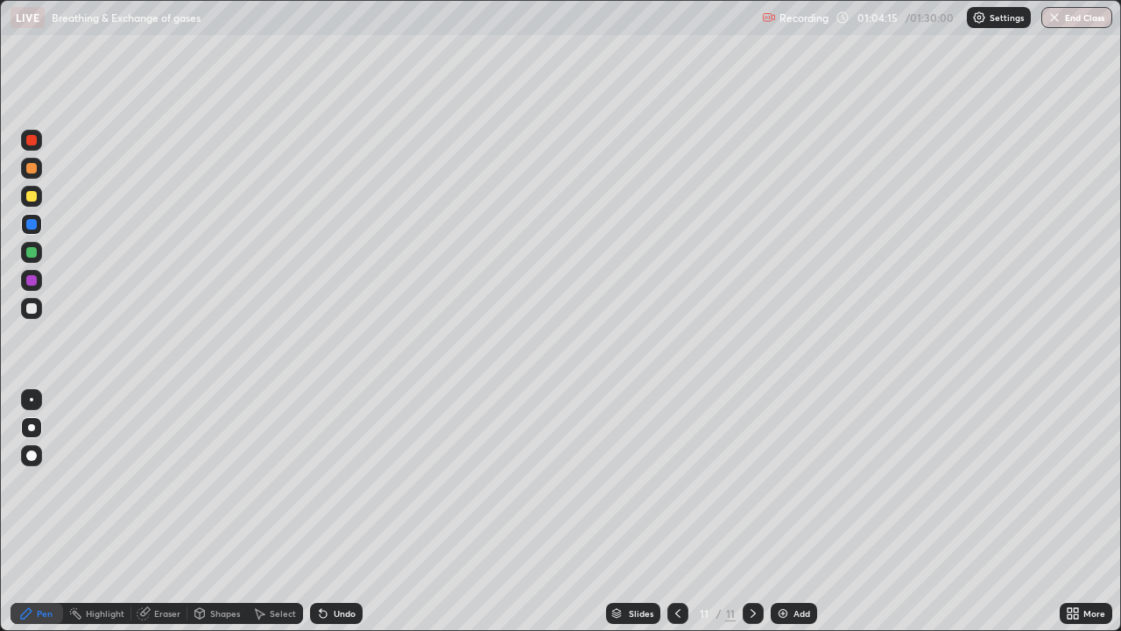
click at [36, 287] on div at bounding box center [31, 280] width 21 height 21
click at [34, 312] on div at bounding box center [31, 308] width 11 height 11
click at [340, 511] on div "Undo" at bounding box center [345, 613] width 22 height 9
click at [341, 511] on div "Undo" at bounding box center [345, 613] width 22 height 9
click at [33, 233] on div at bounding box center [31, 224] width 21 height 21
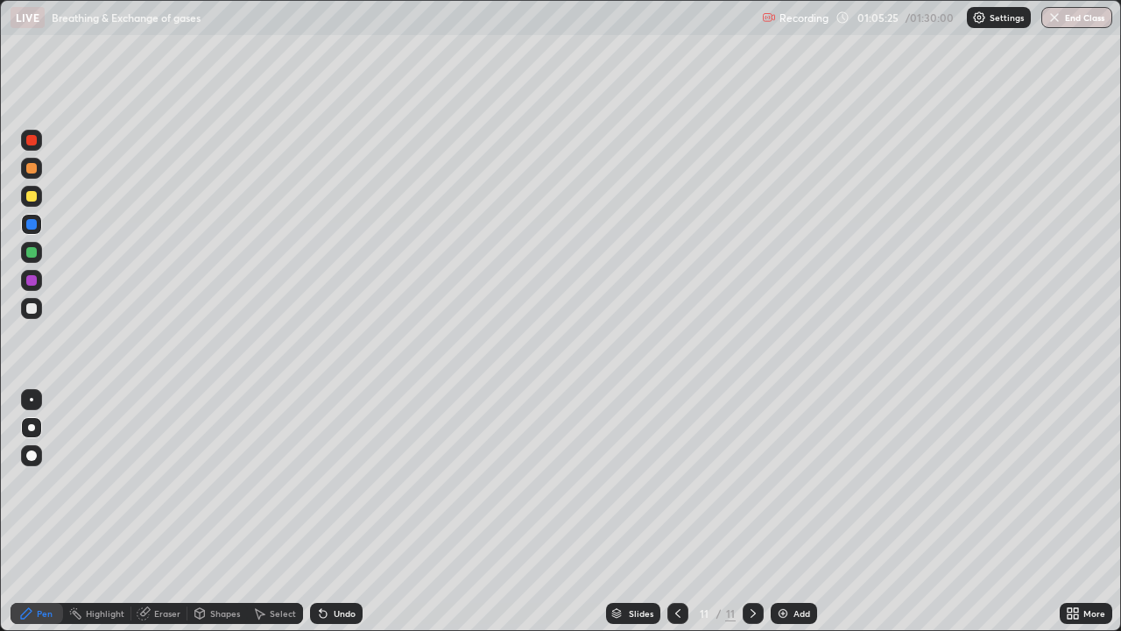
click at [36, 256] on div at bounding box center [31, 252] width 11 height 11
click at [794, 511] on div "Add" at bounding box center [801, 613] width 17 height 9
click at [40, 228] on div at bounding box center [31, 224] width 21 height 21
click at [32, 252] on div at bounding box center [31, 252] width 11 height 11
click at [341, 511] on div "Undo" at bounding box center [345, 613] width 22 height 9
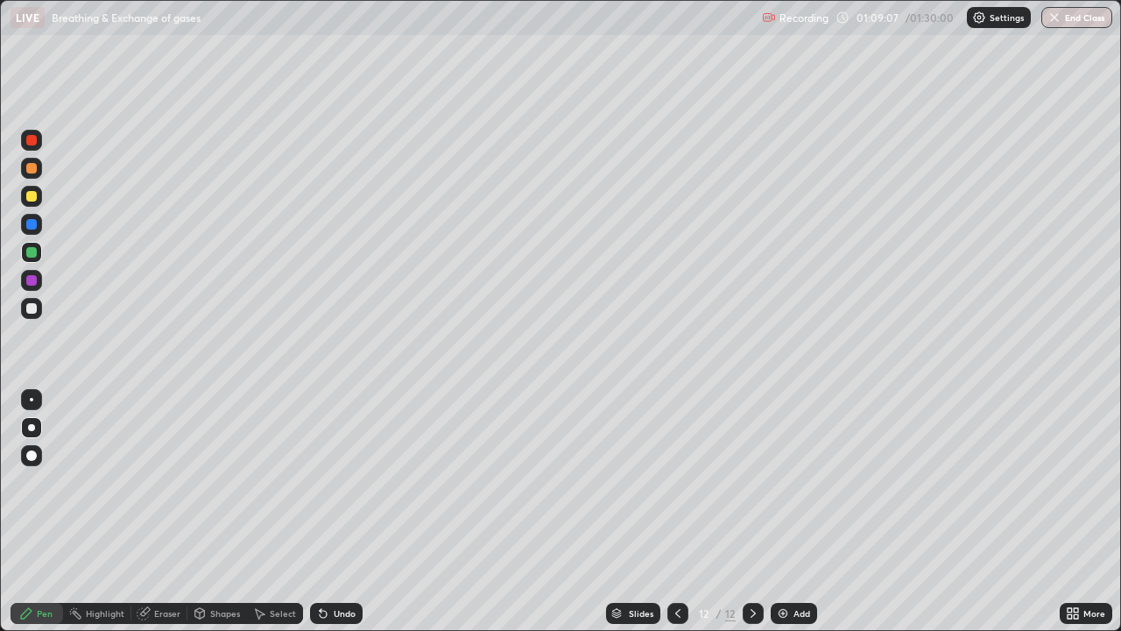
click at [342, 511] on div "Undo" at bounding box center [336, 613] width 53 height 21
click at [32, 308] on div at bounding box center [31, 308] width 11 height 11
click at [336, 511] on div "Undo" at bounding box center [345, 613] width 22 height 9
click at [35, 278] on div at bounding box center [31, 280] width 11 height 11
click at [41, 256] on div at bounding box center [31, 252] width 21 height 21
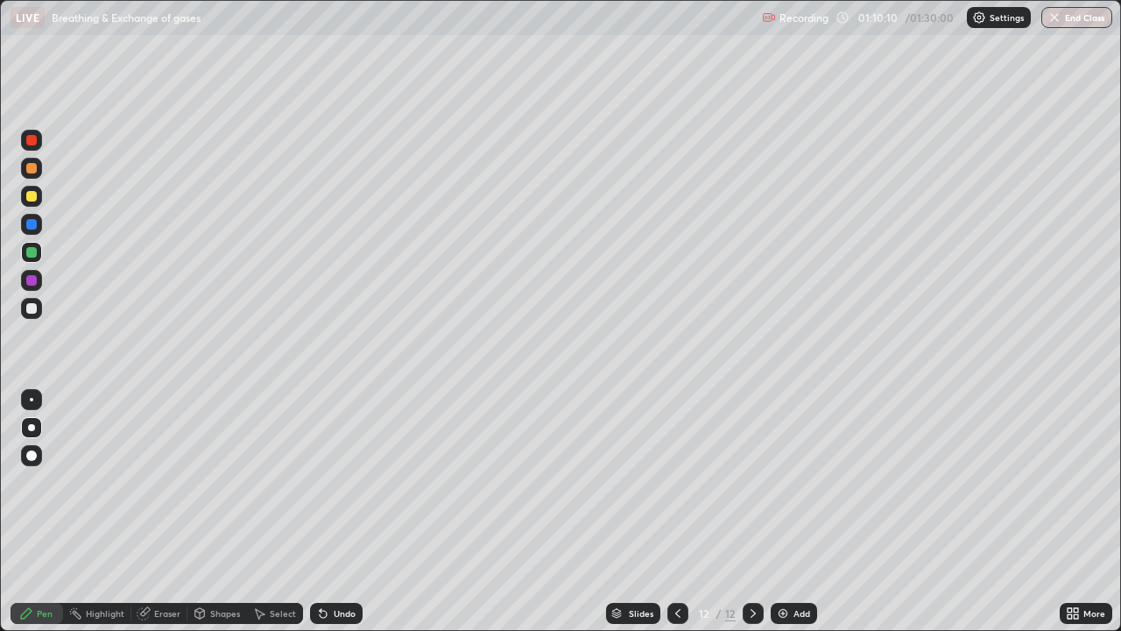
click at [39, 226] on div at bounding box center [31, 224] width 21 height 21
click at [32, 307] on div at bounding box center [31, 308] width 11 height 11
click at [350, 511] on div "Undo" at bounding box center [345, 613] width 22 height 9
click at [354, 511] on div "Undo" at bounding box center [336, 613] width 53 height 21
click at [351, 511] on div "Undo" at bounding box center [345, 613] width 22 height 9
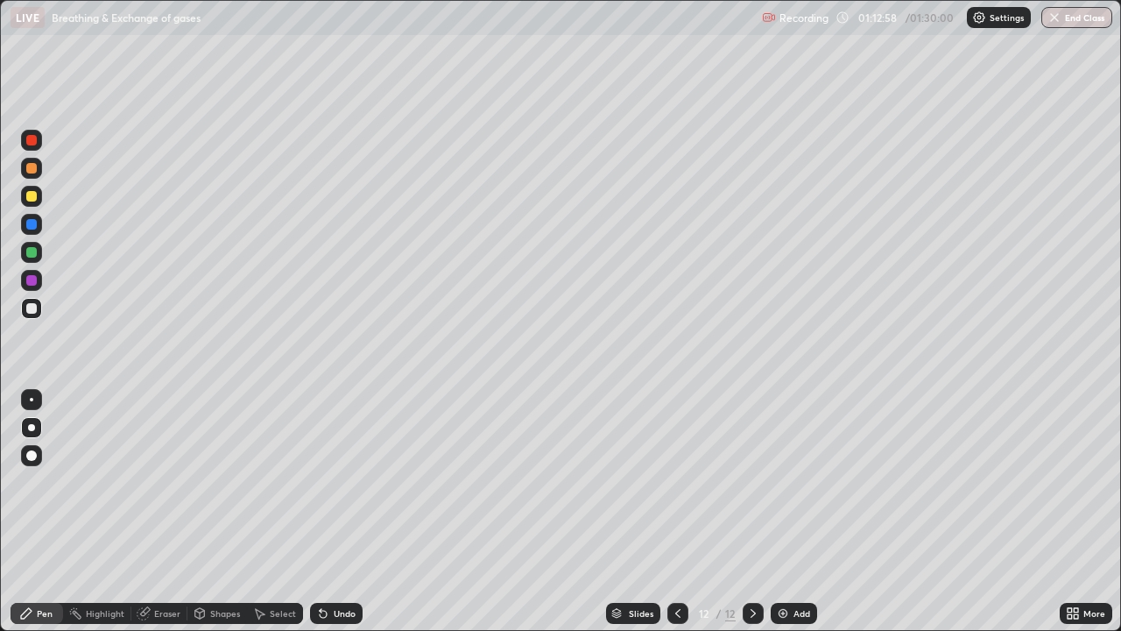
click at [804, 511] on div "Add" at bounding box center [801, 613] width 17 height 9
click at [167, 511] on div "Eraser" at bounding box center [167, 613] width 26 height 9
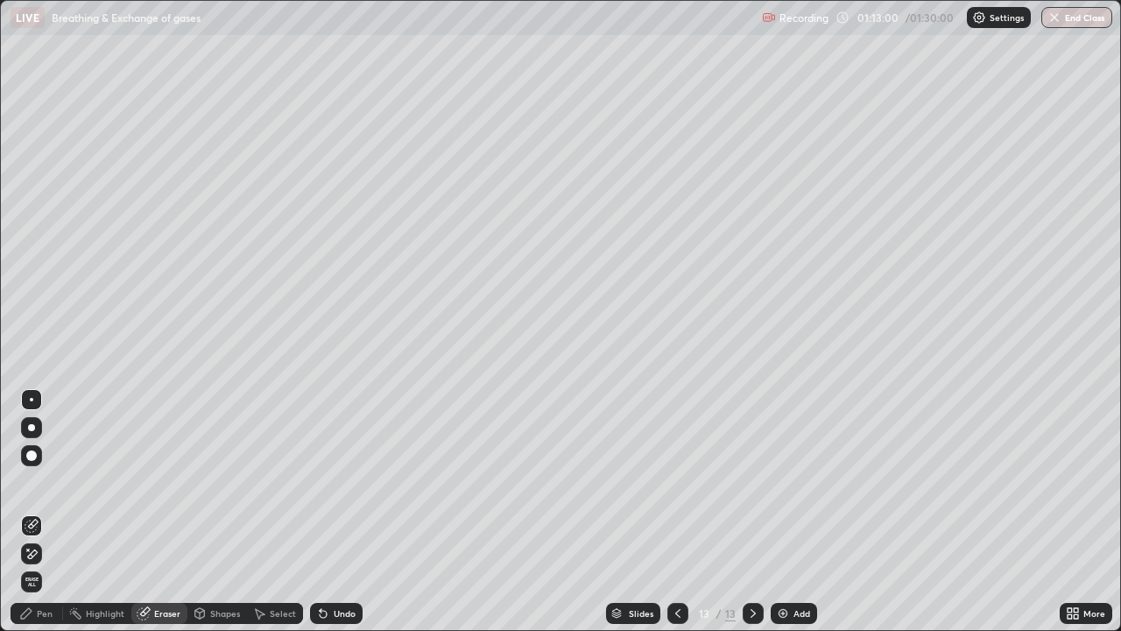
click at [118, 511] on div "Highlight" at bounding box center [97, 613] width 68 height 21
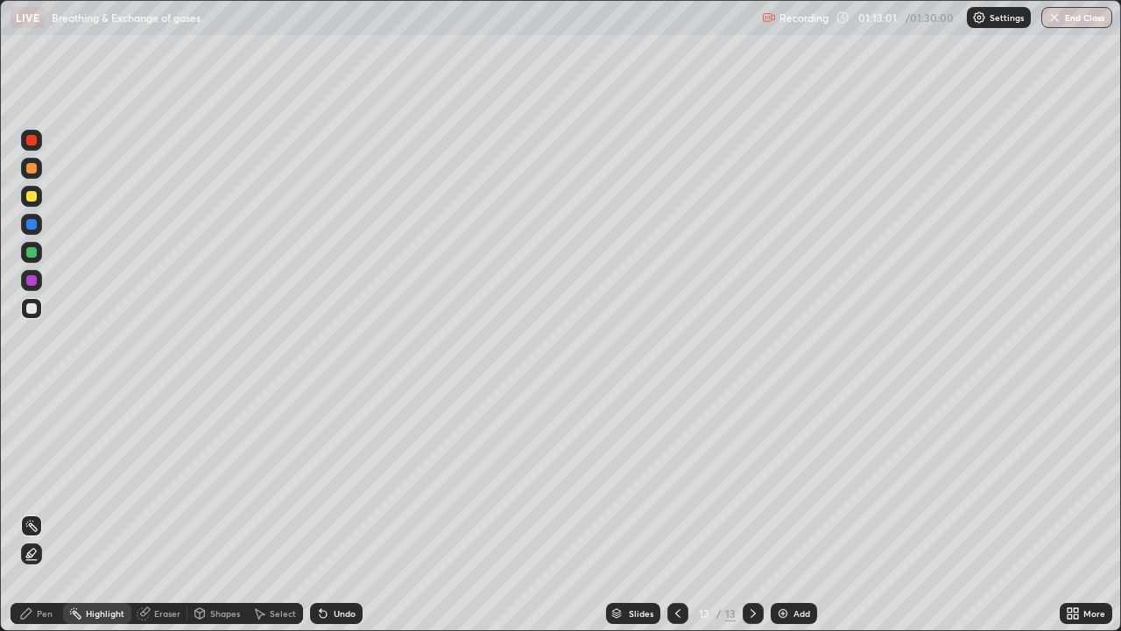
click at [218, 511] on div "Shapes" at bounding box center [225, 613] width 30 height 9
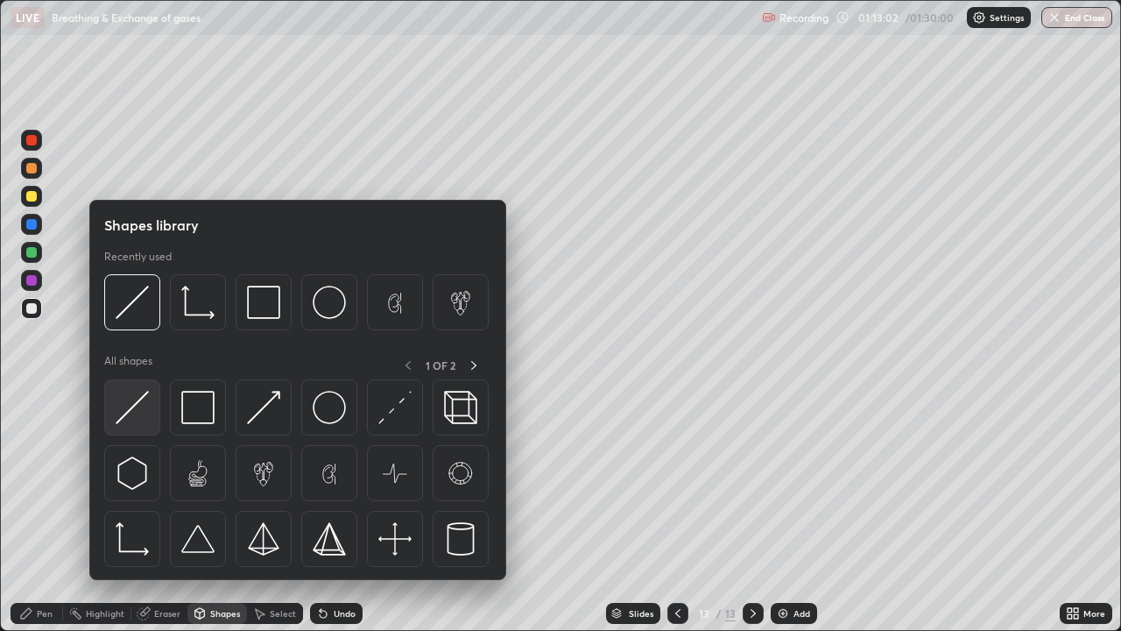
click at [128, 410] on img at bounding box center [132, 407] width 33 height 33
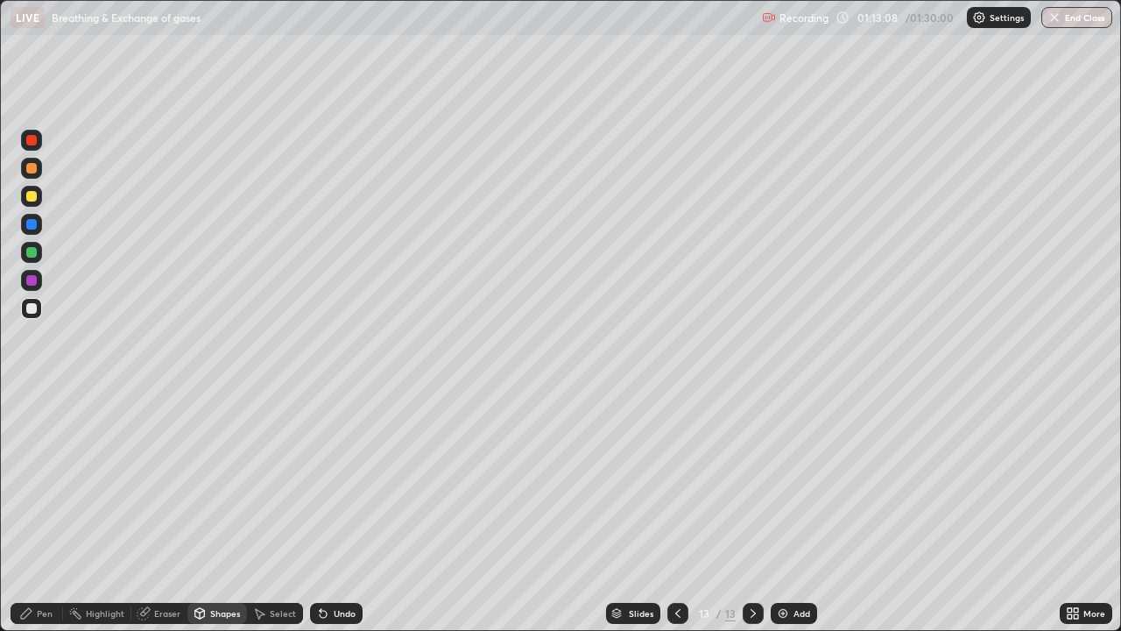
click at [343, 511] on div "Undo" at bounding box center [345, 613] width 22 height 9
click at [35, 252] on div at bounding box center [31, 252] width 11 height 11
click at [50, 511] on div "Pen" at bounding box center [45, 613] width 16 height 9
click at [39, 288] on div at bounding box center [31, 280] width 21 height 21
click at [34, 172] on div at bounding box center [31, 168] width 11 height 11
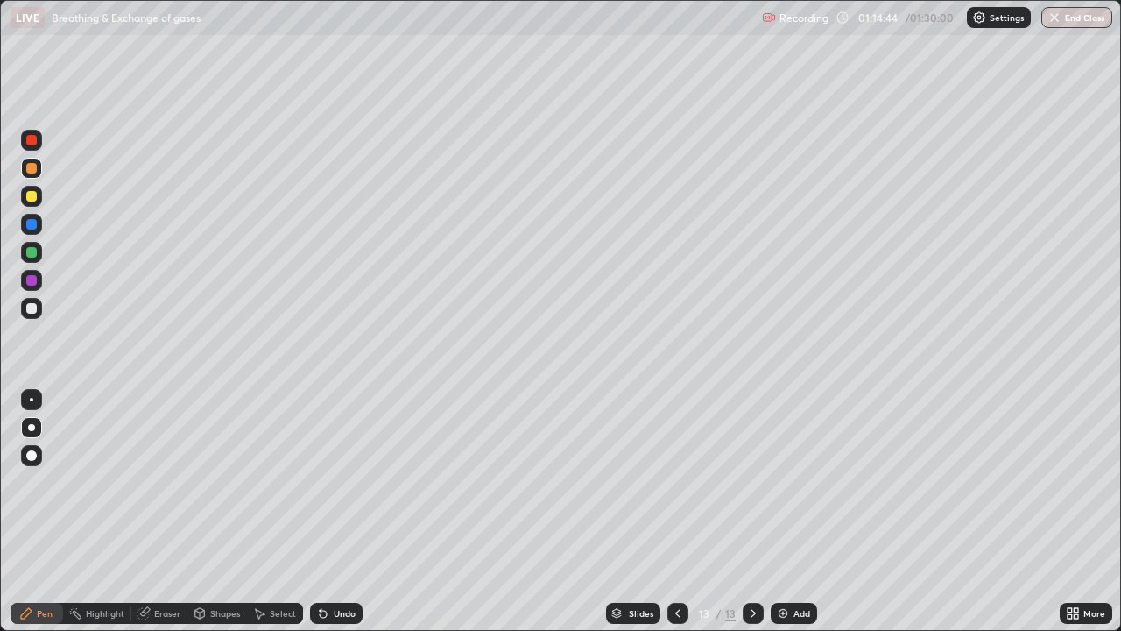
click at [34, 144] on div at bounding box center [31, 140] width 11 height 11
click at [338, 511] on div "Undo" at bounding box center [345, 613] width 22 height 9
click at [340, 511] on div "Undo" at bounding box center [345, 613] width 22 height 9
click at [336, 511] on div "Undo" at bounding box center [336, 613] width 53 height 21
click at [32, 197] on div at bounding box center [31, 196] width 11 height 11
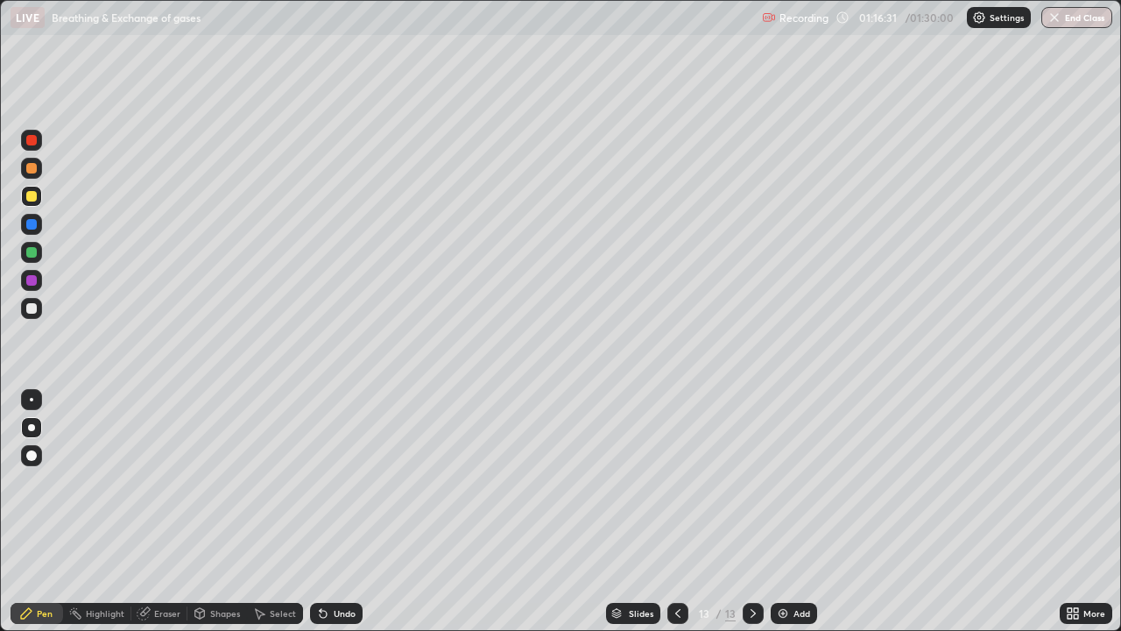
click at [32, 252] on div at bounding box center [31, 252] width 11 height 11
click at [794, 511] on div "Add" at bounding box center [801, 613] width 17 height 9
click at [38, 307] on div at bounding box center [31, 308] width 21 height 21
click at [32, 222] on div at bounding box center [31, 224] width 11 height 11
click at [347, 511] on div "Undo" at bounding box center [345, 613] width 22 height 9
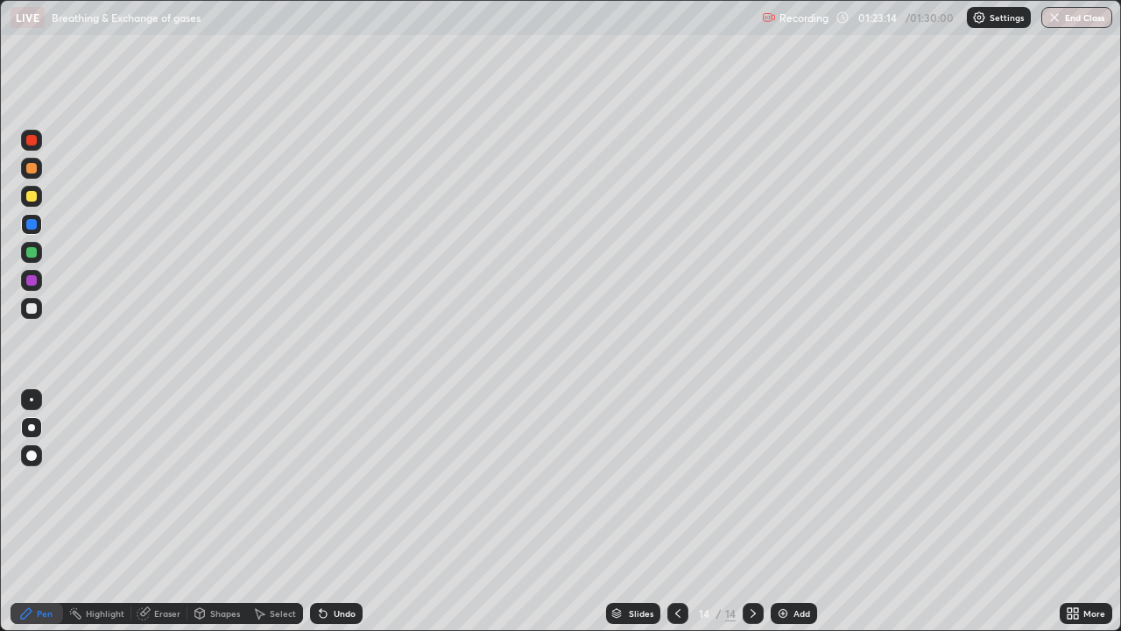
click at [32, 310] on div at bounding box center [31, 308] width 11 height 11
click at [38, 255] on div at bounding box center [31, 252] width 21 height 21
click at [32, 309] on div at bounding box center [31, 308] width 11 height 11
click at [36, 279] on div at bounding box center [31, 280] width 11 height 11
click at [33, 255] on div at bounding box center [31, 252] width 11 height 11
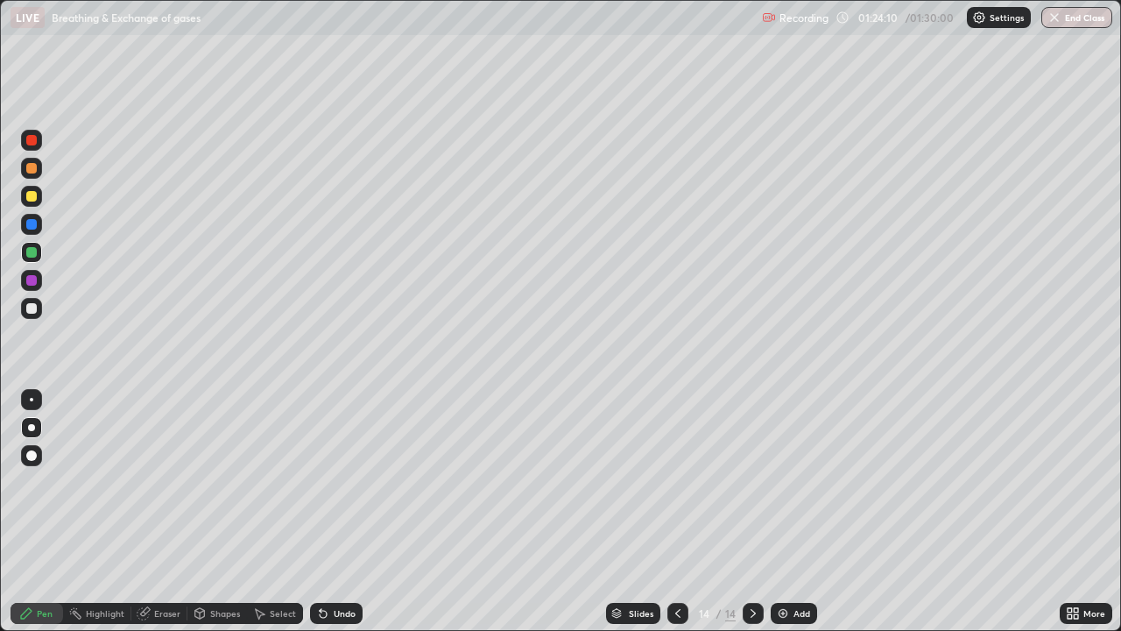
click at [36, 201] on div at bounding box center [31, 196] width 21 height 21
click at [32, 224] on div at bounding box center [31, 224] width 11 height 11
click at [1053, 19] on img "button" at bounding box center [1055, 18] width 14 height 14
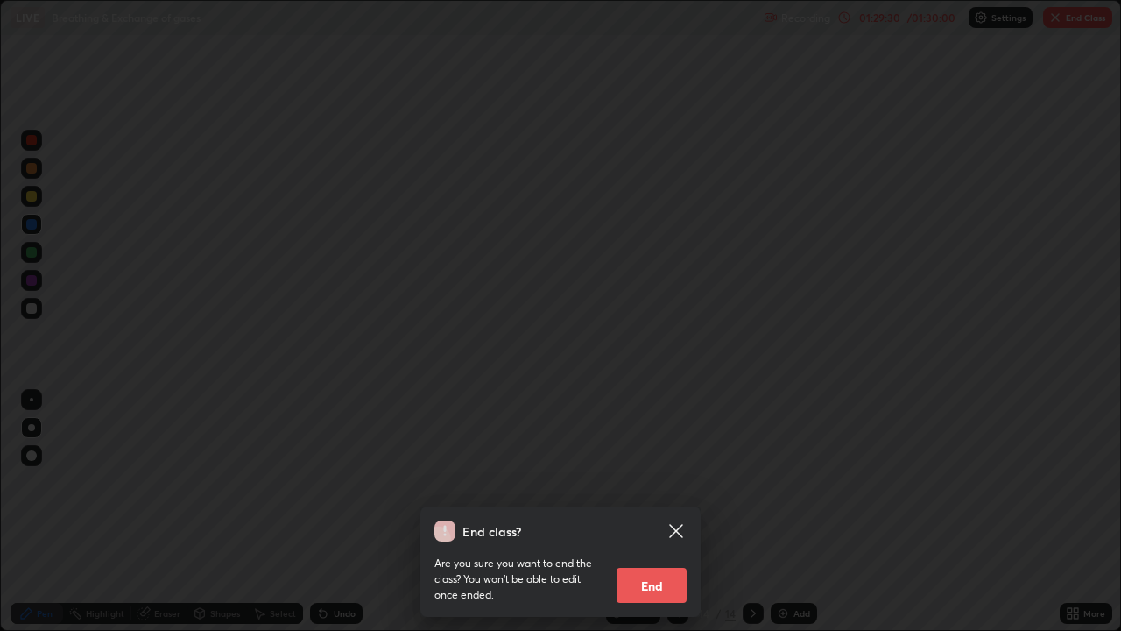
click at [658, 511] on button "End" at bounding box center [652, 585] width 70 height 35
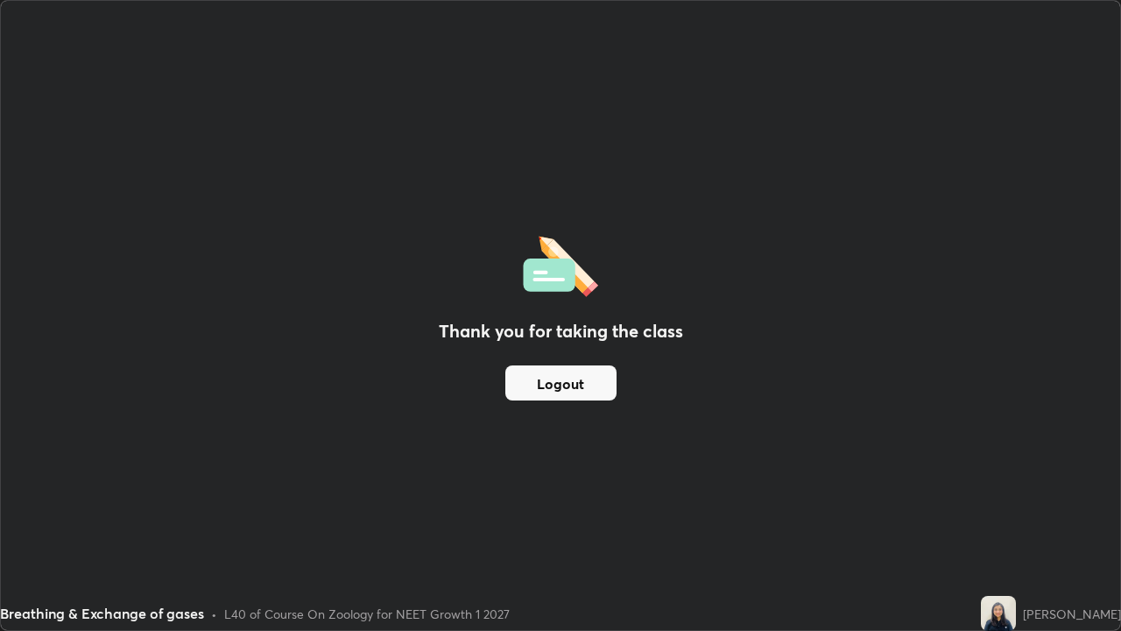
click at [584, 398] on button "Logout" at bounding box center [560, 382] width 111 height 35
click at [584, 369] on button "Logout" at bounding box center [560, 382] width 111 height 35
click at [577, 376] on button "Logout" at bounding box center [560, 382] width 111 height 35
